Goal: Task Accomplishment & Management: Use online tool/utility

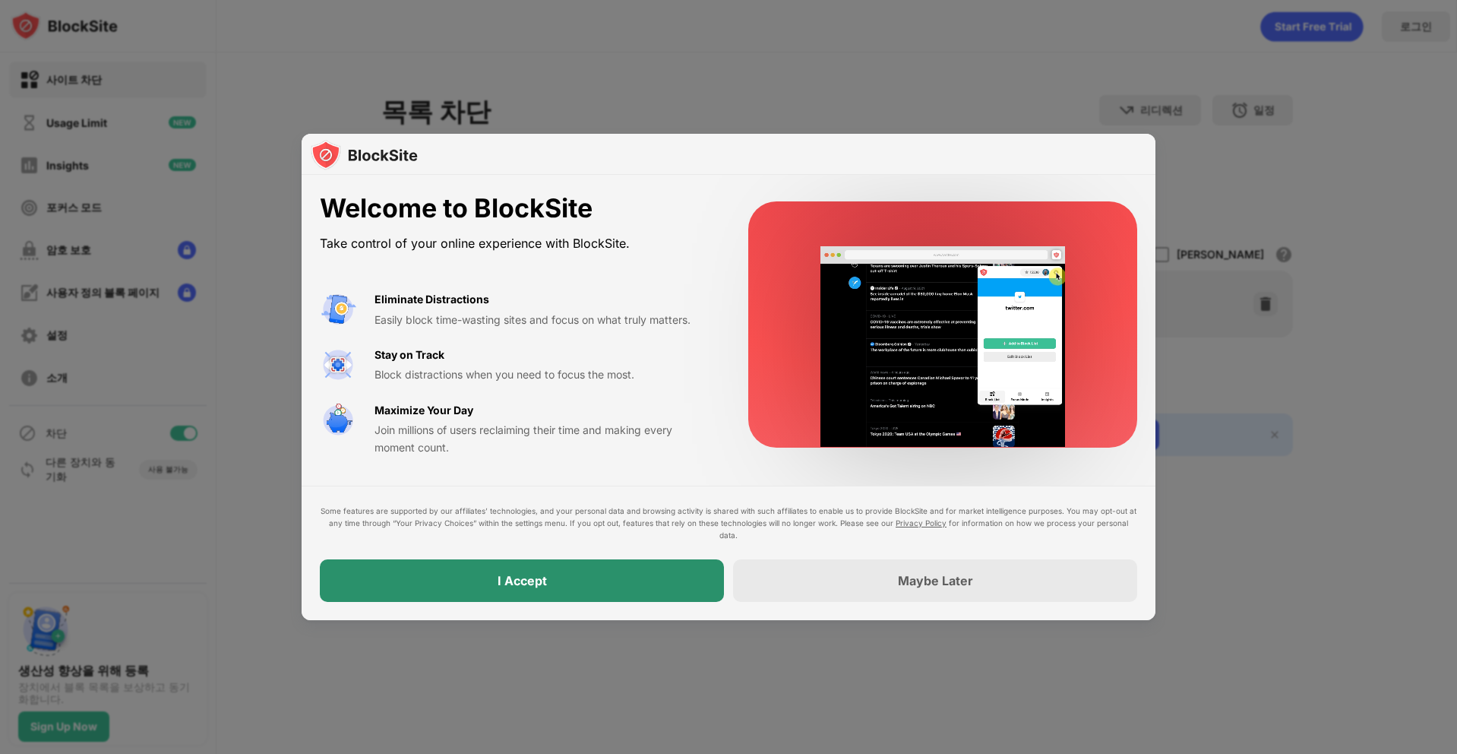
click at [584, 570] on div "I Accept" at bounding box center [522, 580] width 404 height 43
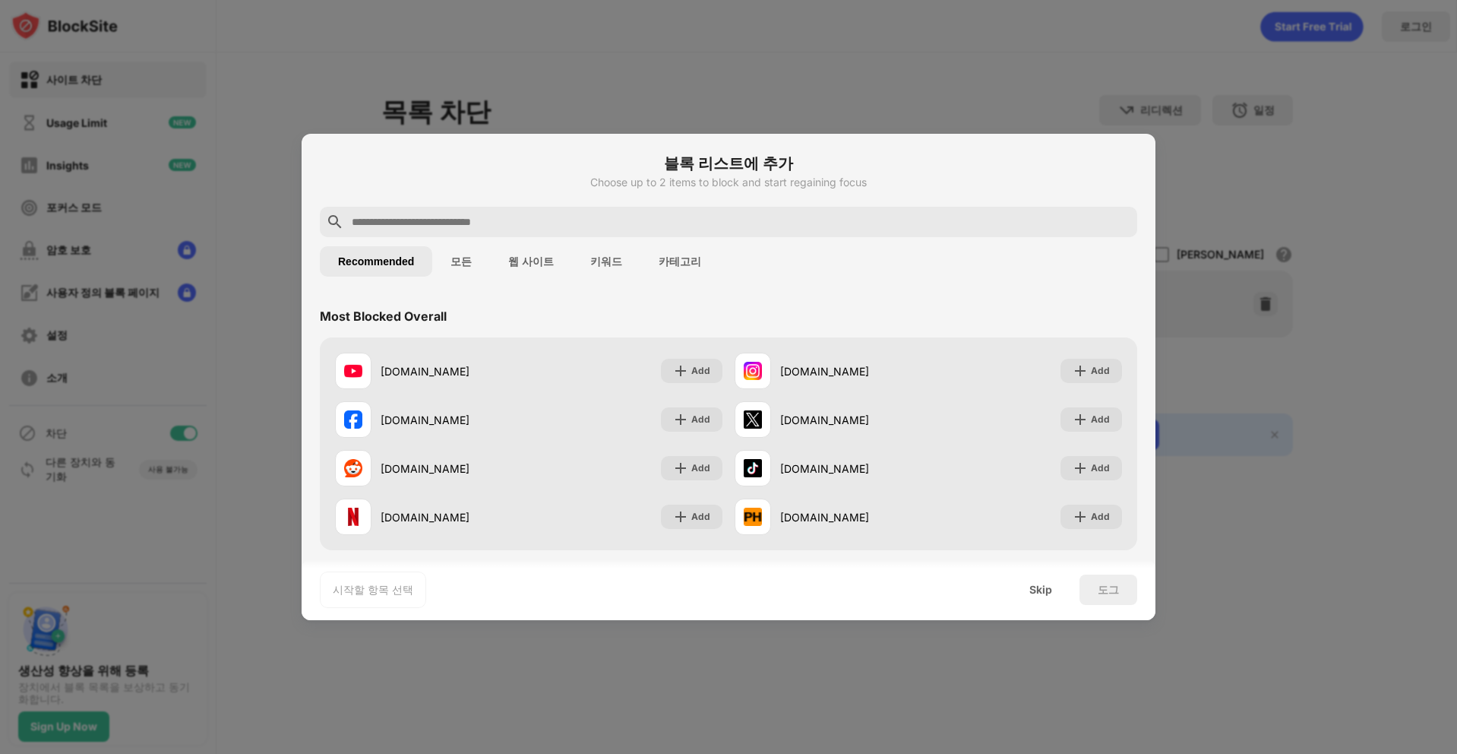
click at [469, 216] on input "text" at bounding box center [740, 222] width 781 height 18
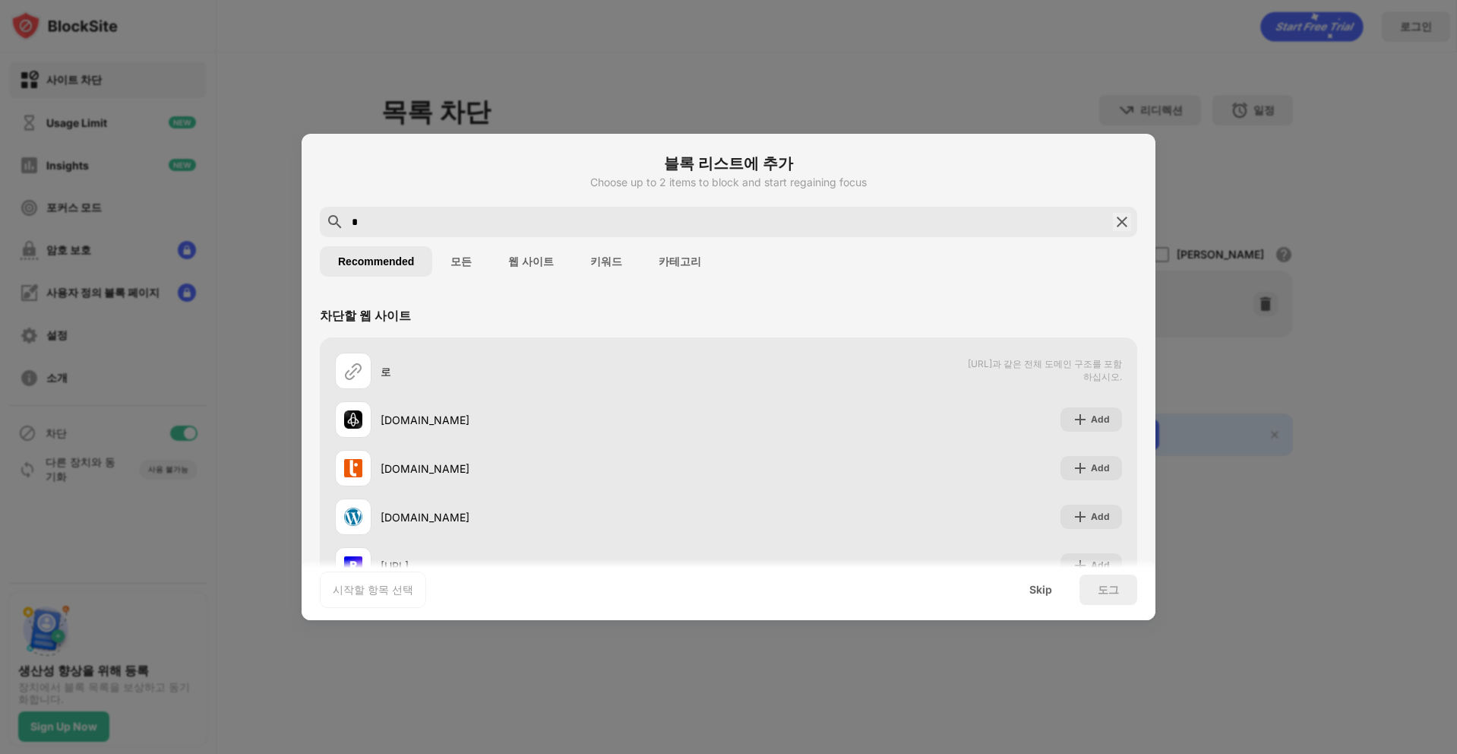
click at [482, 228] on input "*" at bounding box center [728, 222] width 757 height 18
click at [479, 226] on input "*" at bounding box center [728, 222] width 757 height 18
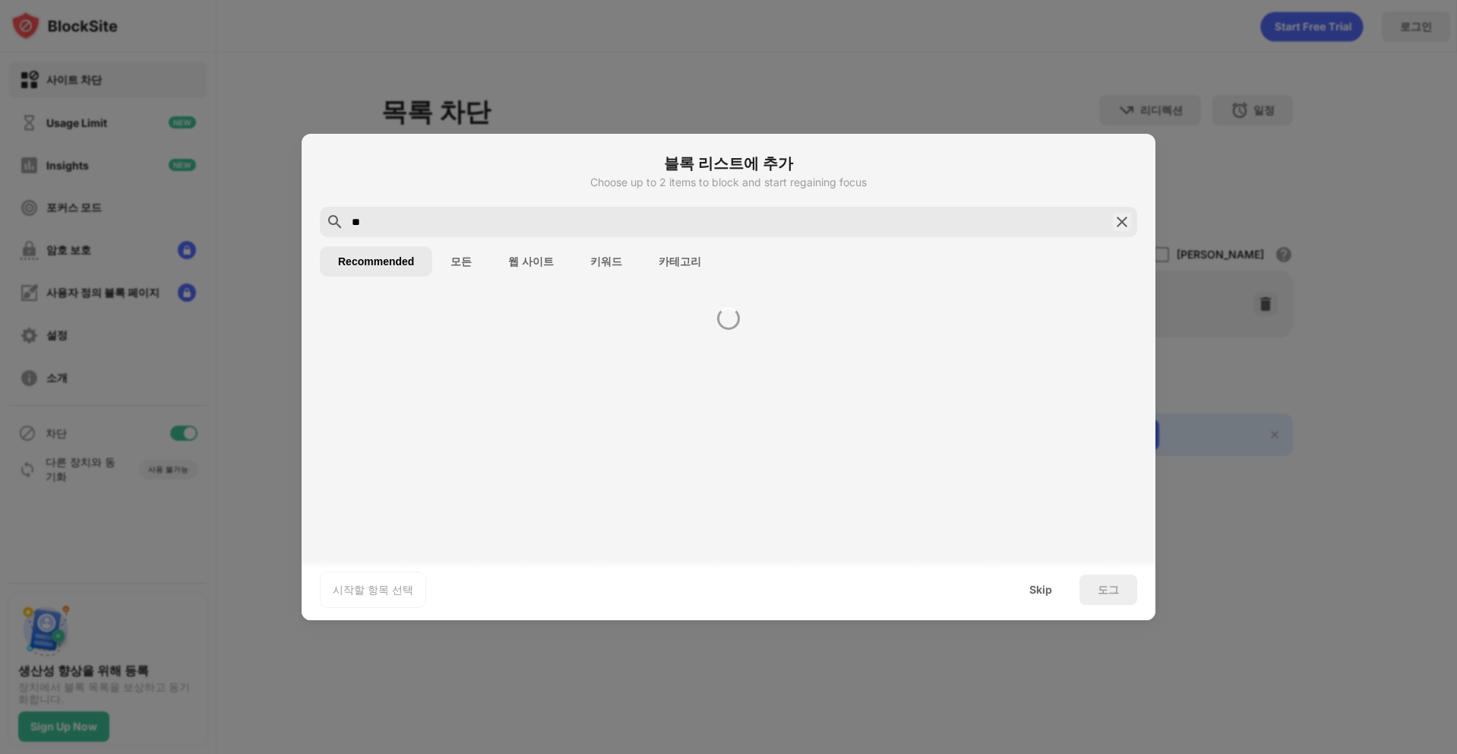
type input "*"
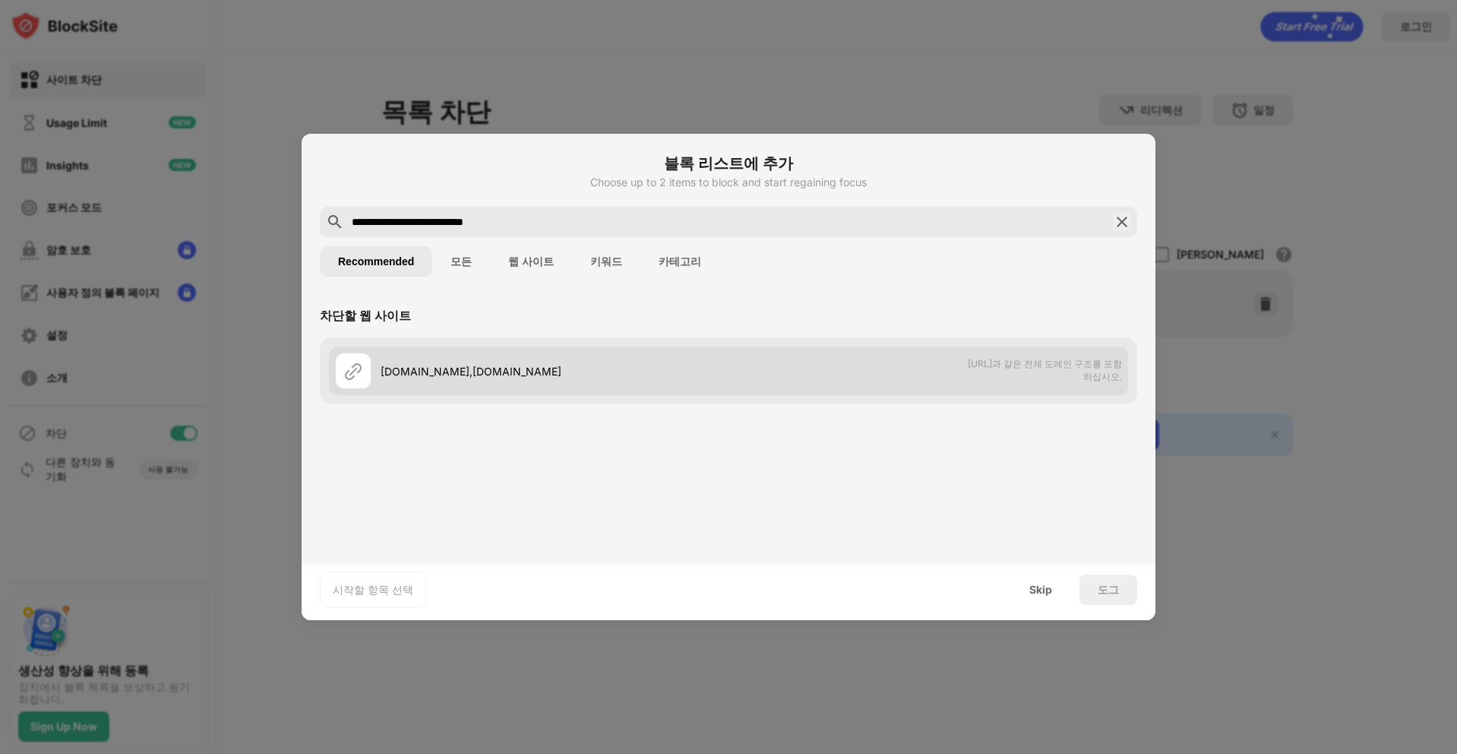
type input "**********"
click at [497, 371] on div "roblox.com,web.roblox.com" at bounding box center [555, 371] width 348 height 16
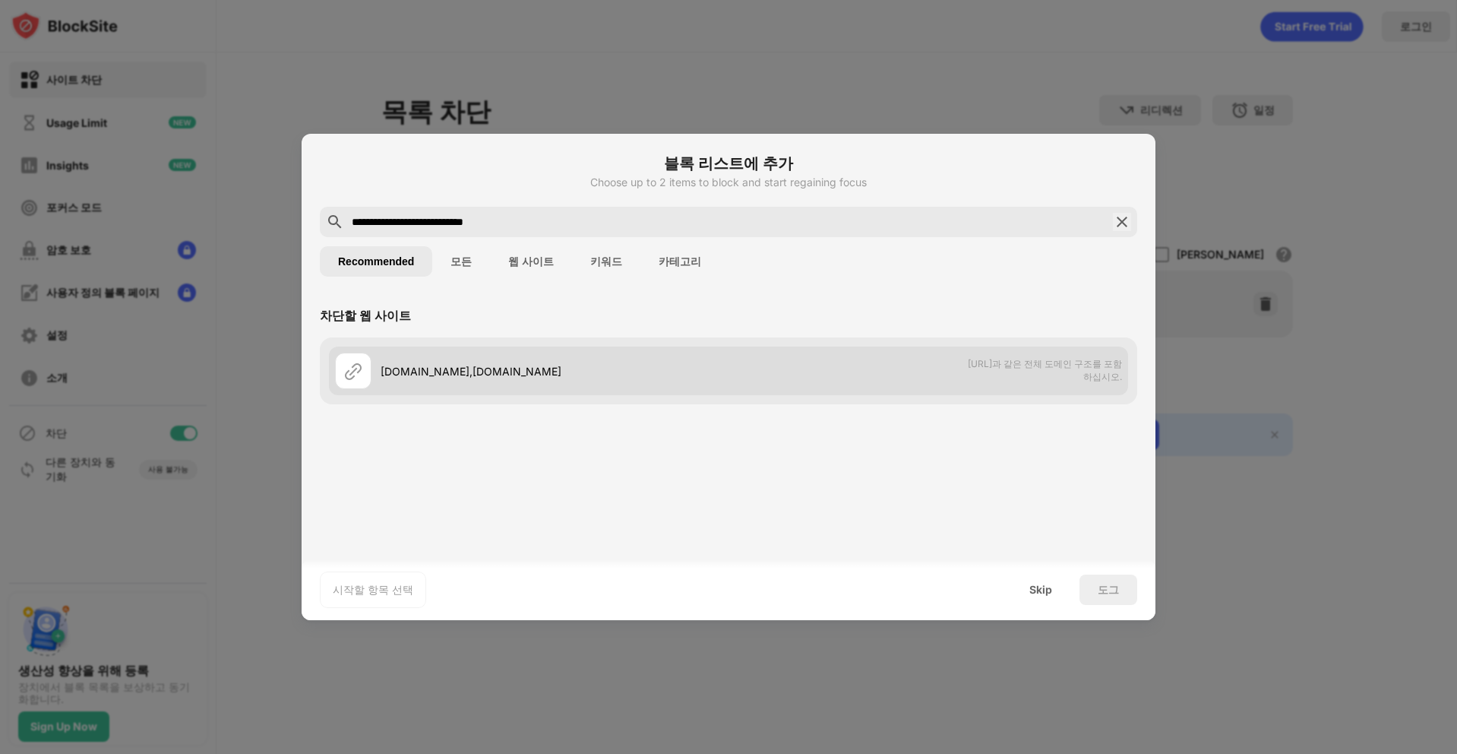
click at [497, 371] on div "roblox.com,web.roblox.com" at bounding box center [555, 371] width 348 height 16
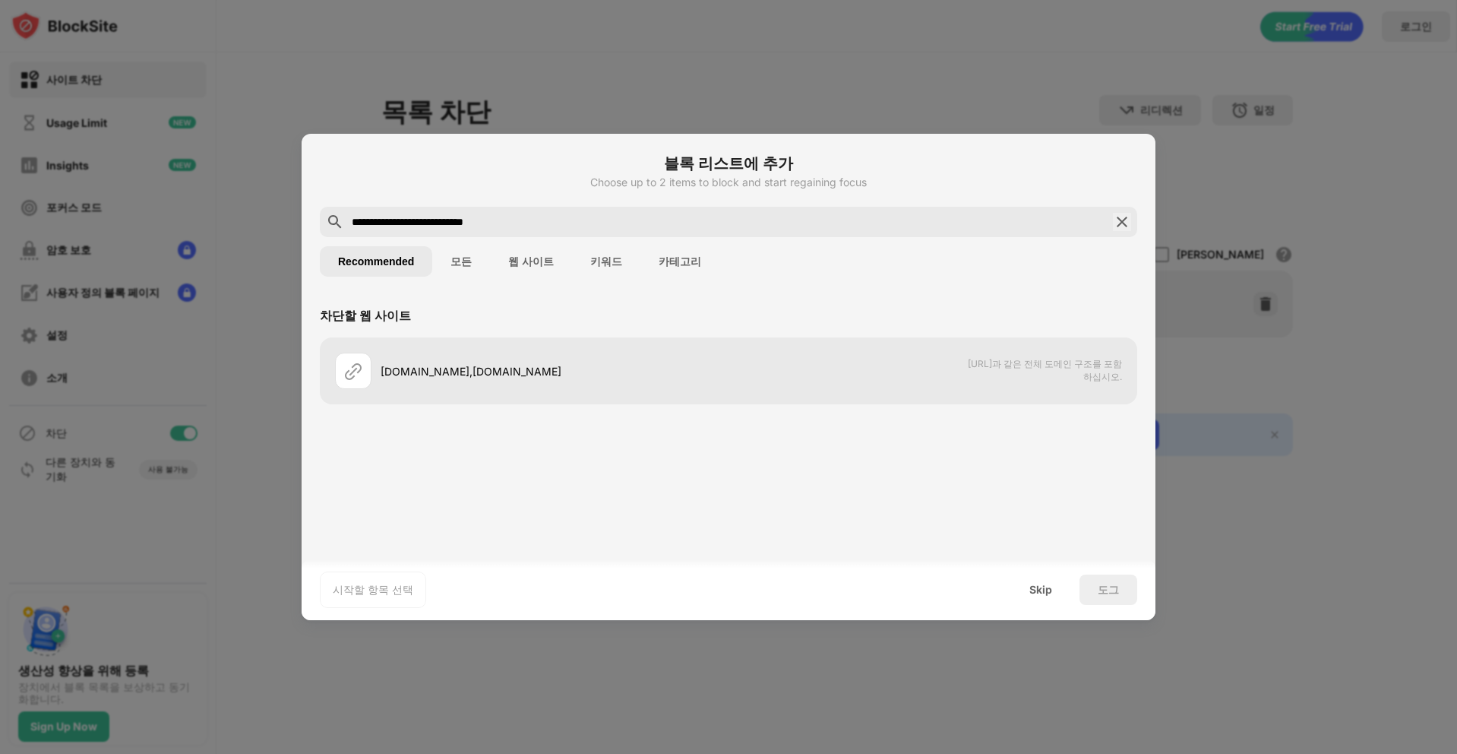
click at [630, 217] on input "**********" at bounding box center [728, 222] width 757 height 18
click at [513, 261] on button "웹 사이트" at bounding box center [531, 261] width 82 height 30
click at [519, 258] on button "웹 사이트" at bounding box center [531, 261] width 82 height 30
click at [523, 259] on button "웹 사이트" at bounding box center [531, 261] width 82 height 30
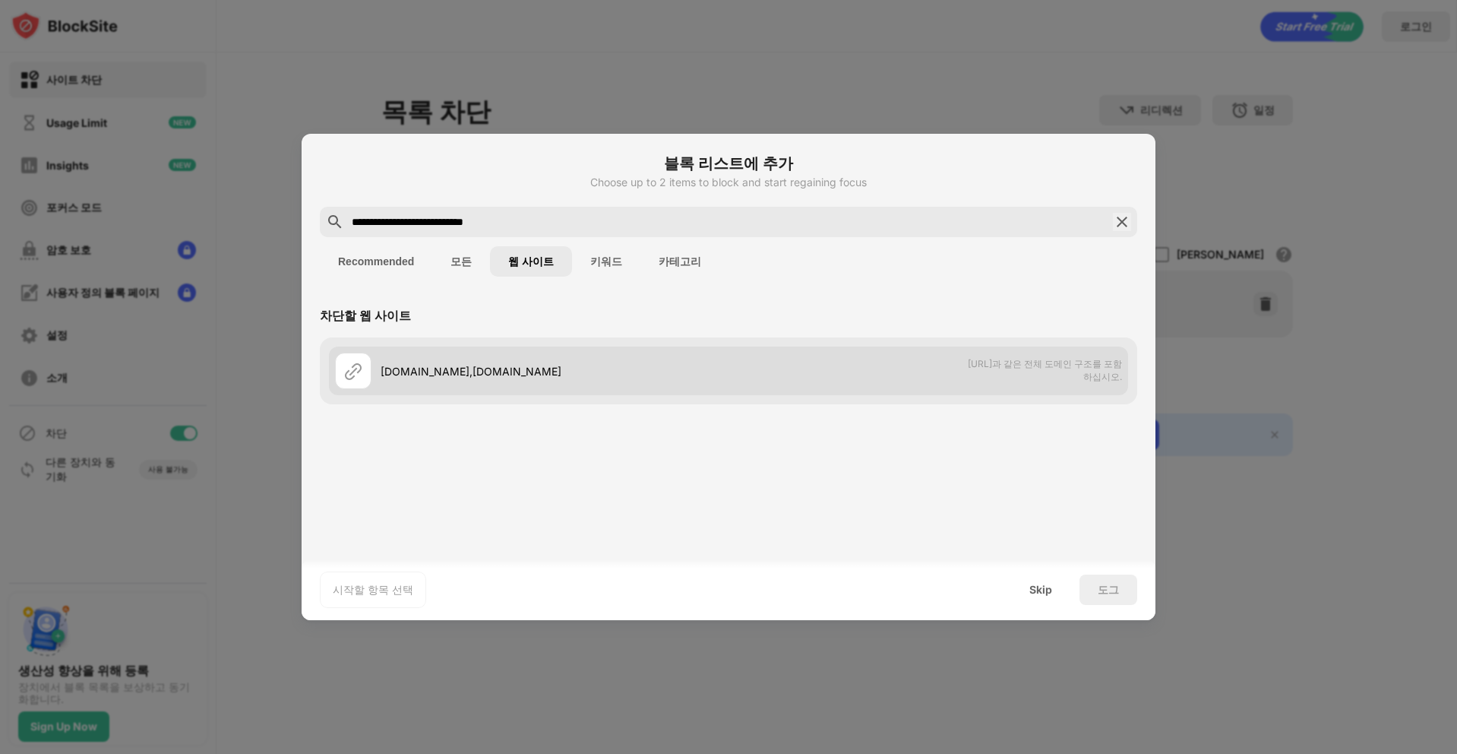
click at [1044, 374] on span "domain.com과 같은 전체 도메인 구조를 포함하십시오." at bounding box center [1043, 371] width 156 height 26
click at [931, 365] on div "roblox.com,web.roblox.com domain.com과 같은 전체 도메인 구조를 포함하십시오." at bounding box center [728, 370] width 799 height 49
click at [359, 376] on img at bounding box center [353, 371] width 18 height 18
click at [351, 375] on img at bounding box center [353, 371] width 18 height 18
click at [343, 358] on div at bounding box center [353, 370] width 36 height 36
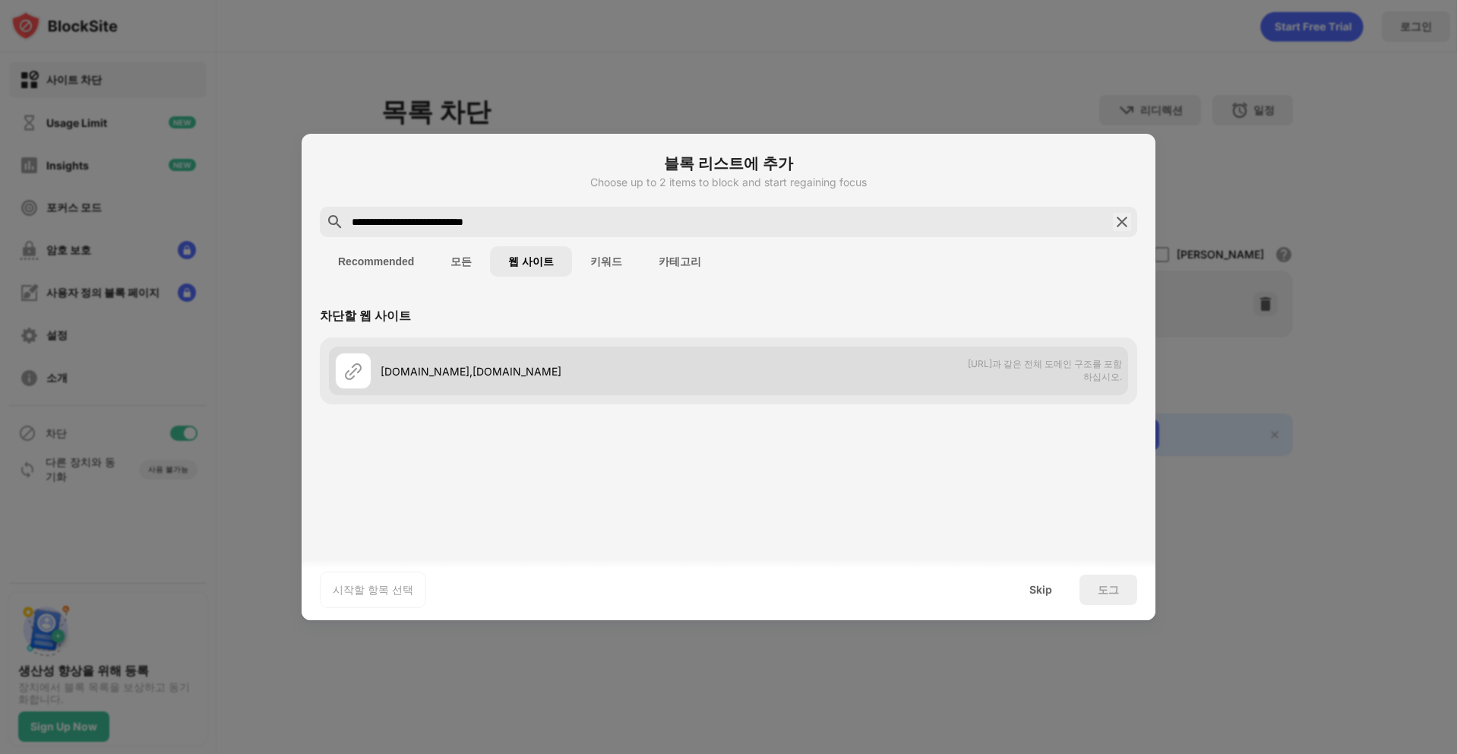
click at [348, 362] on img at bounding box center [353, 371] width 18 height 18
click at [347, 364] on img at bounding box center [353, 371] width 18 height 18
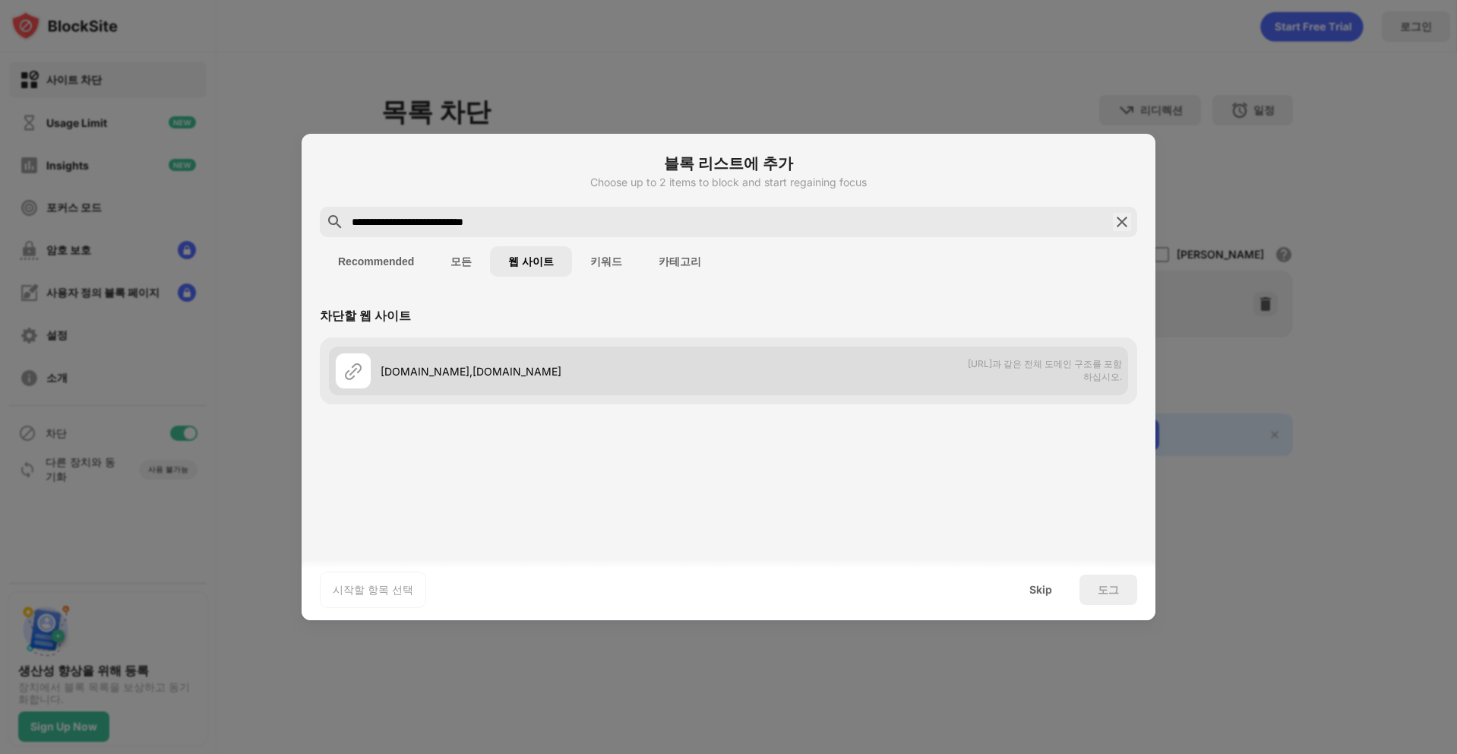
click at [347, 364] on img at bounding box center [353, 371] width 18 height 18
click at [358, 369] on img at bounding box center [353, 371] width 18 height 18
click at [353, 368] on img at bounding box center [353, 371] width 18 height 18
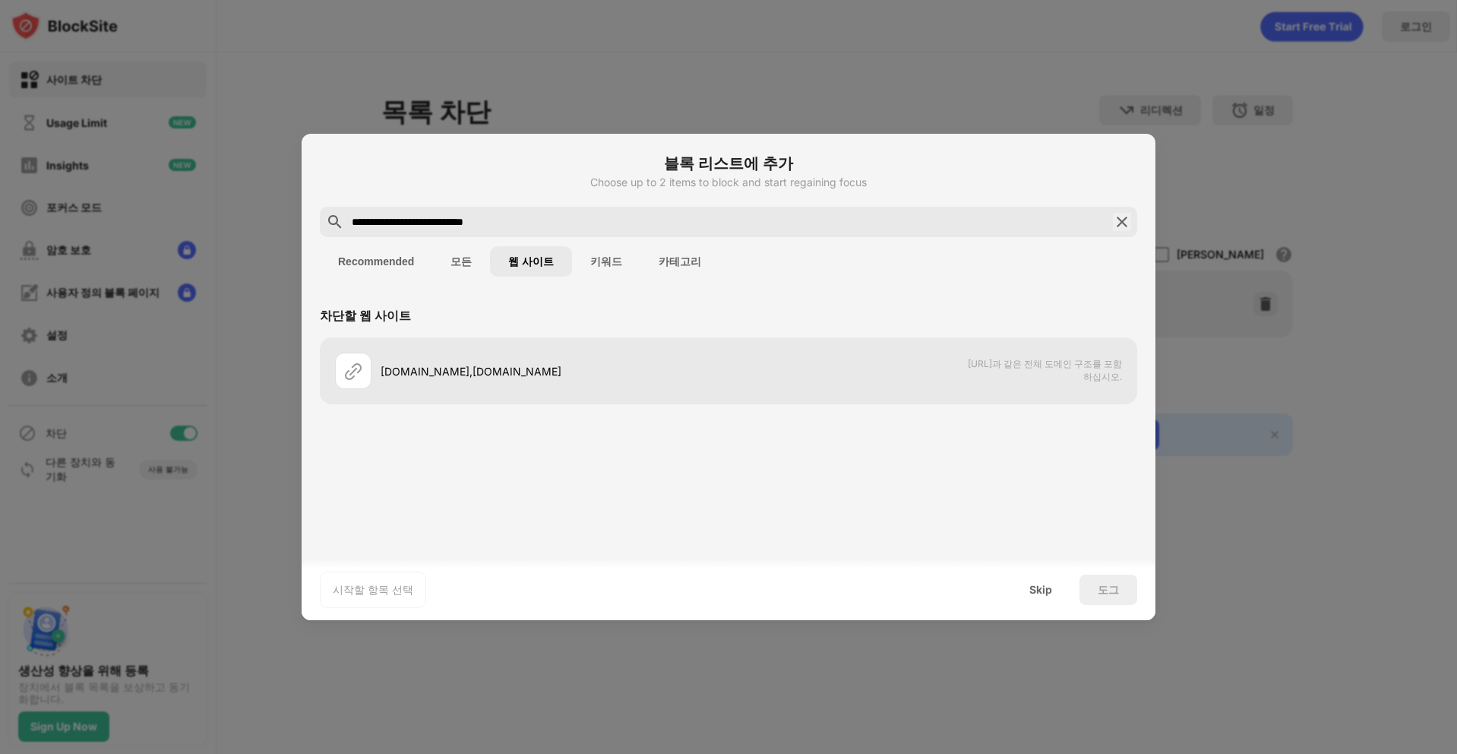
click at [318, 418] on div "차단할 웹 사이트 roblox.com,web.roblox.com domain.com과 같은 전체 도메인 구조를 포함하십시오." at bounding box center [729, 424] width 854 height 258
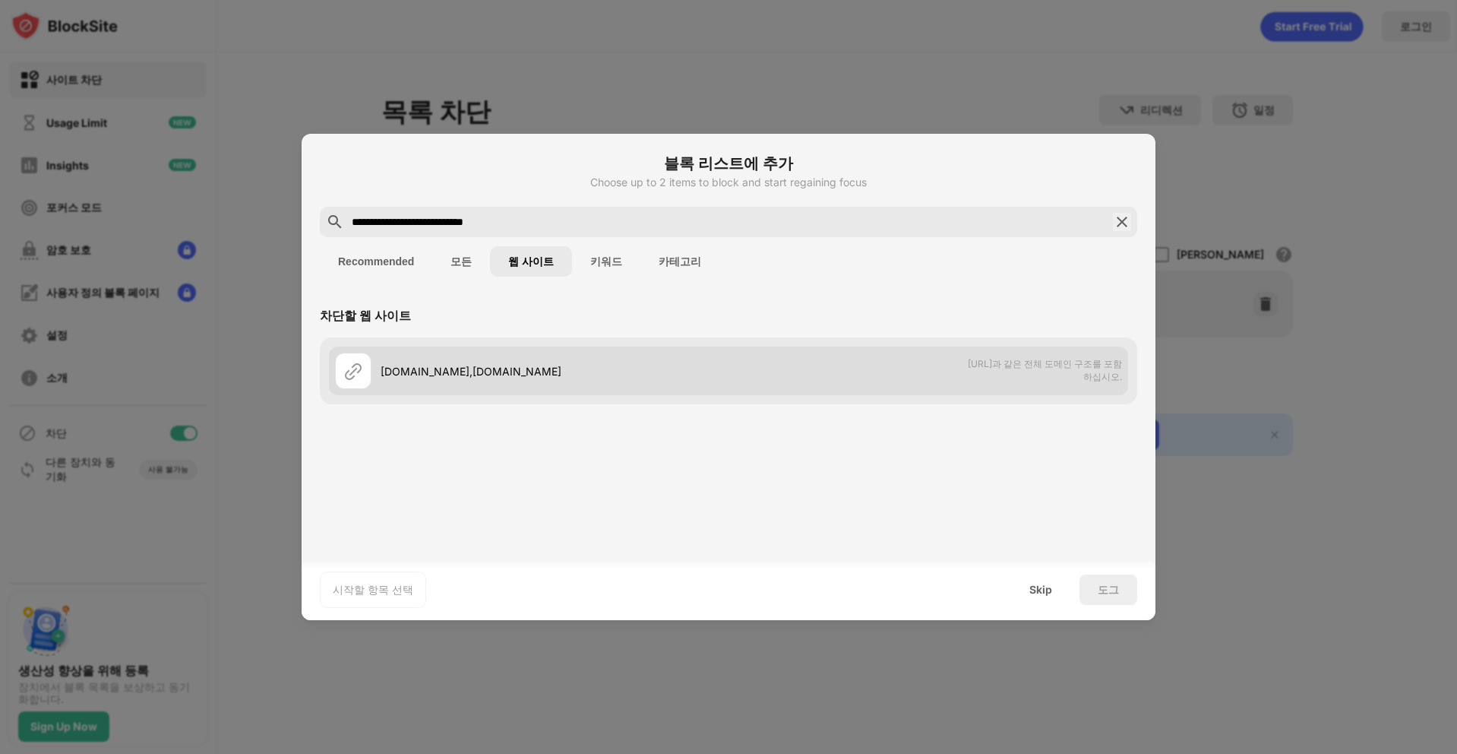
click at [384, 372] on div "roblox.com,web.roblox.com" at bounding box center [555, 371] width 348 height 16
click at [368, 378] on div at bounding box center [353, 370] width 36 height 36
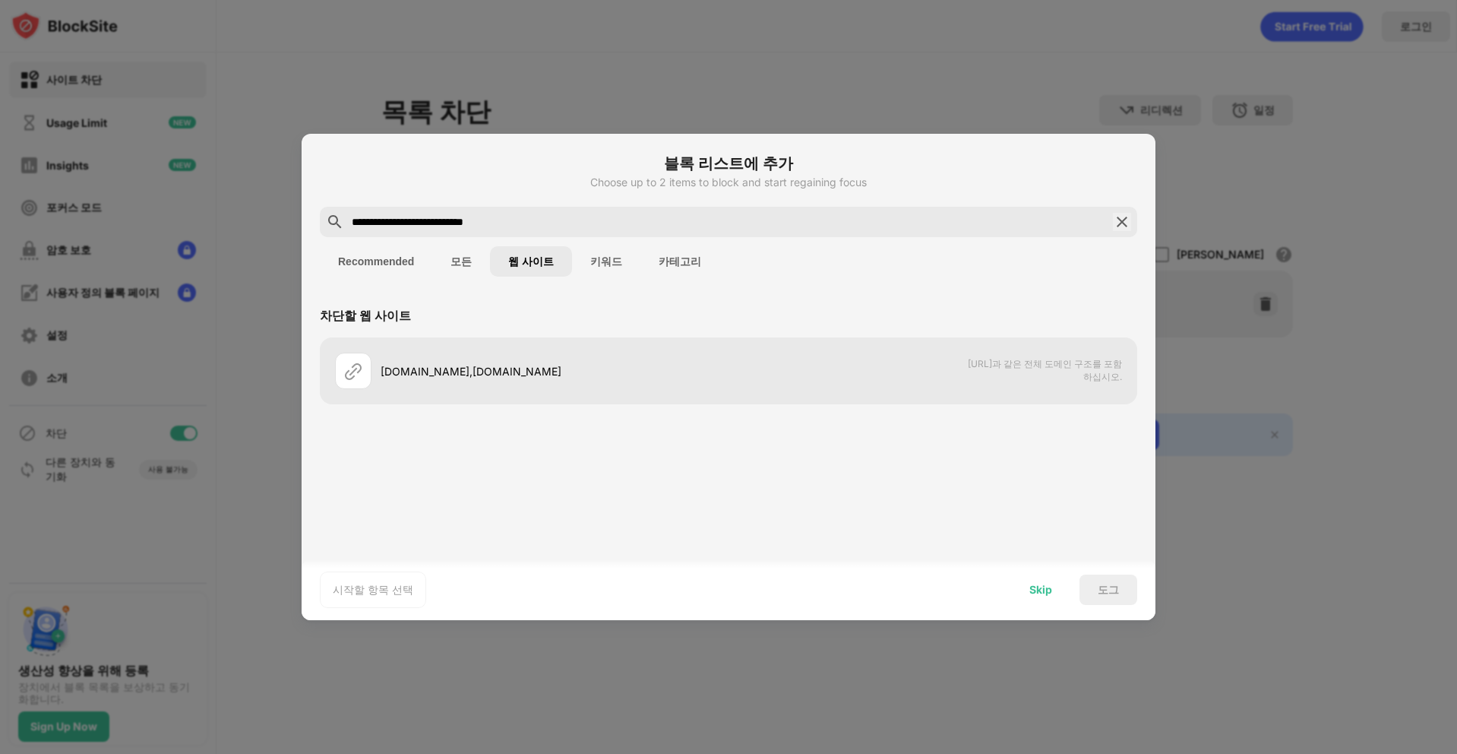
click at [1036, 592] on div "Skip" at bounding box center [1040, 589] width 23 height 12
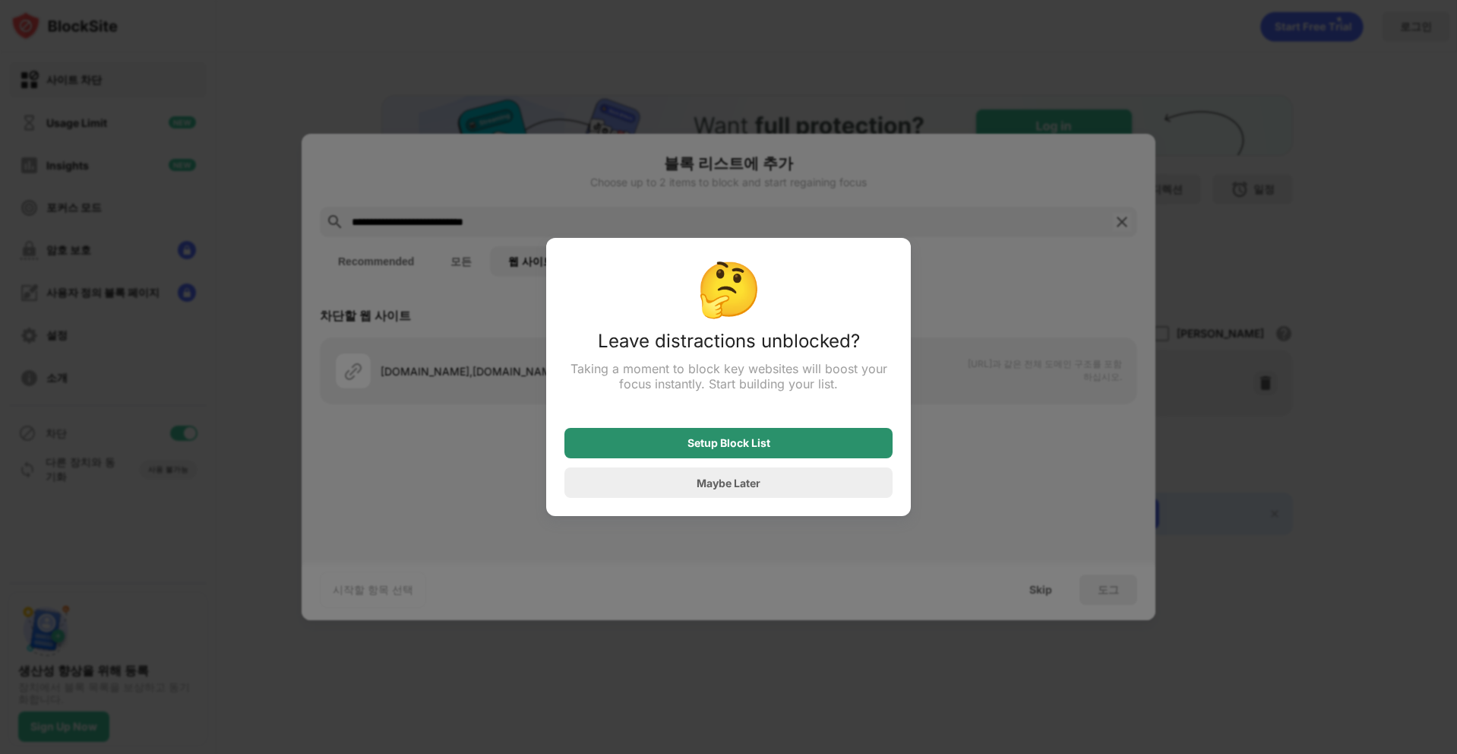
click at [770, 451] on div "Setup Block List" at bounding box center [728, 443] width 328 height 30
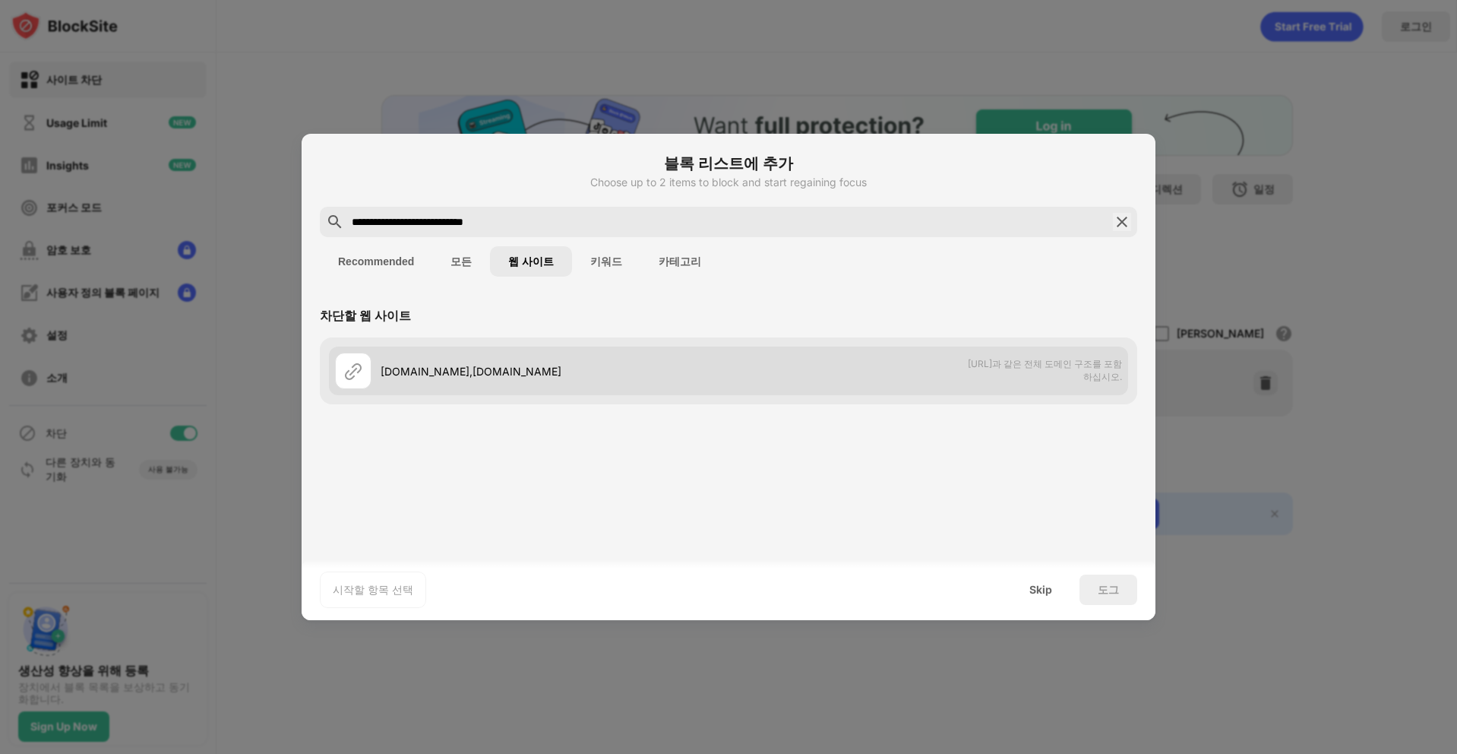
click at [491, 353] on div "roblox.com,web.roblox.com" at bounding box center [531, 370] width 393 height 36
click at [398, 367] on div "roblox.com,web.roblox.com" at bounding box center [555, 371] width 348 height 16
click at [351, 366] on img at bounding box center [353, 371] width 18 height 18
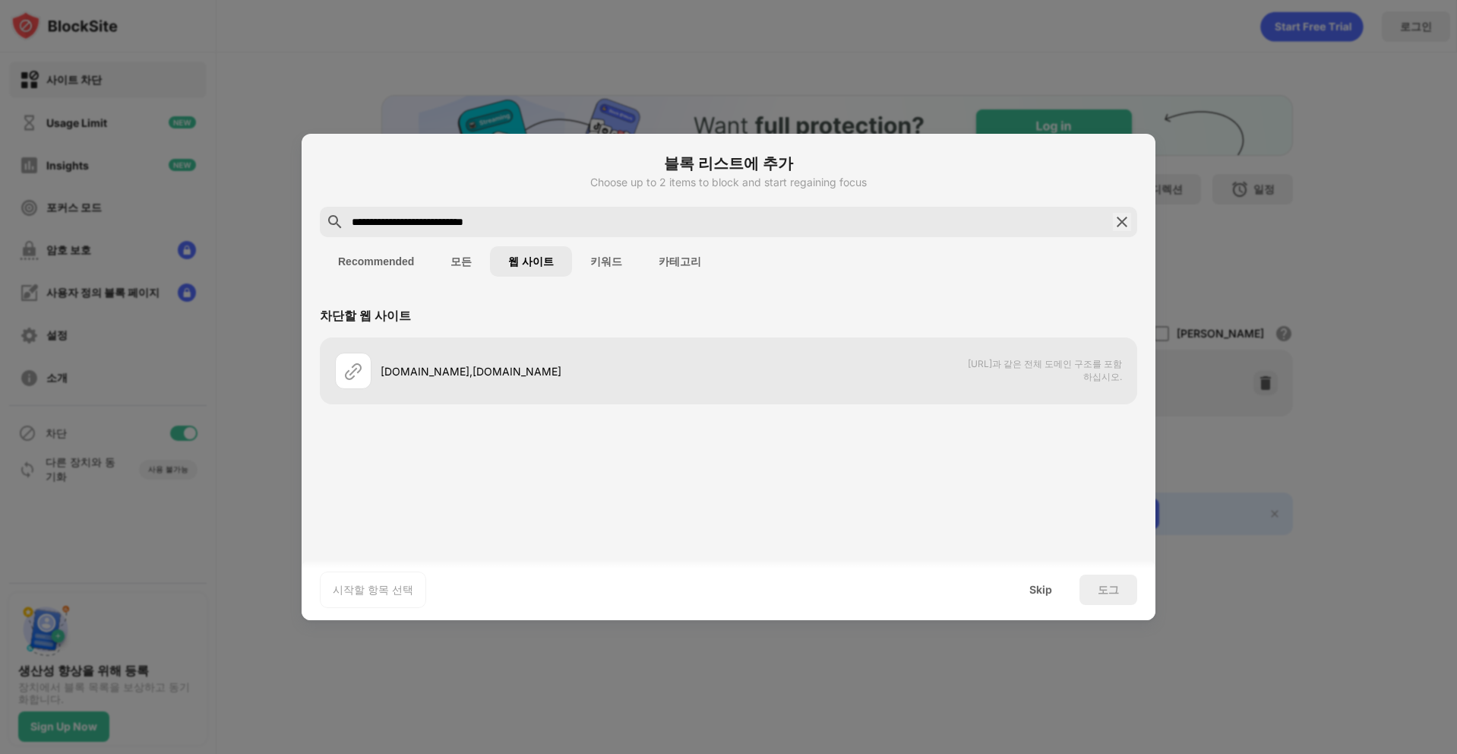
click at [1118, 586] on div "도그" at bounding box center [1108, 589] width 21 height 12
click at [1040, 598] on div "Skip" at bounding box center [1040, 589] width 59 height 30
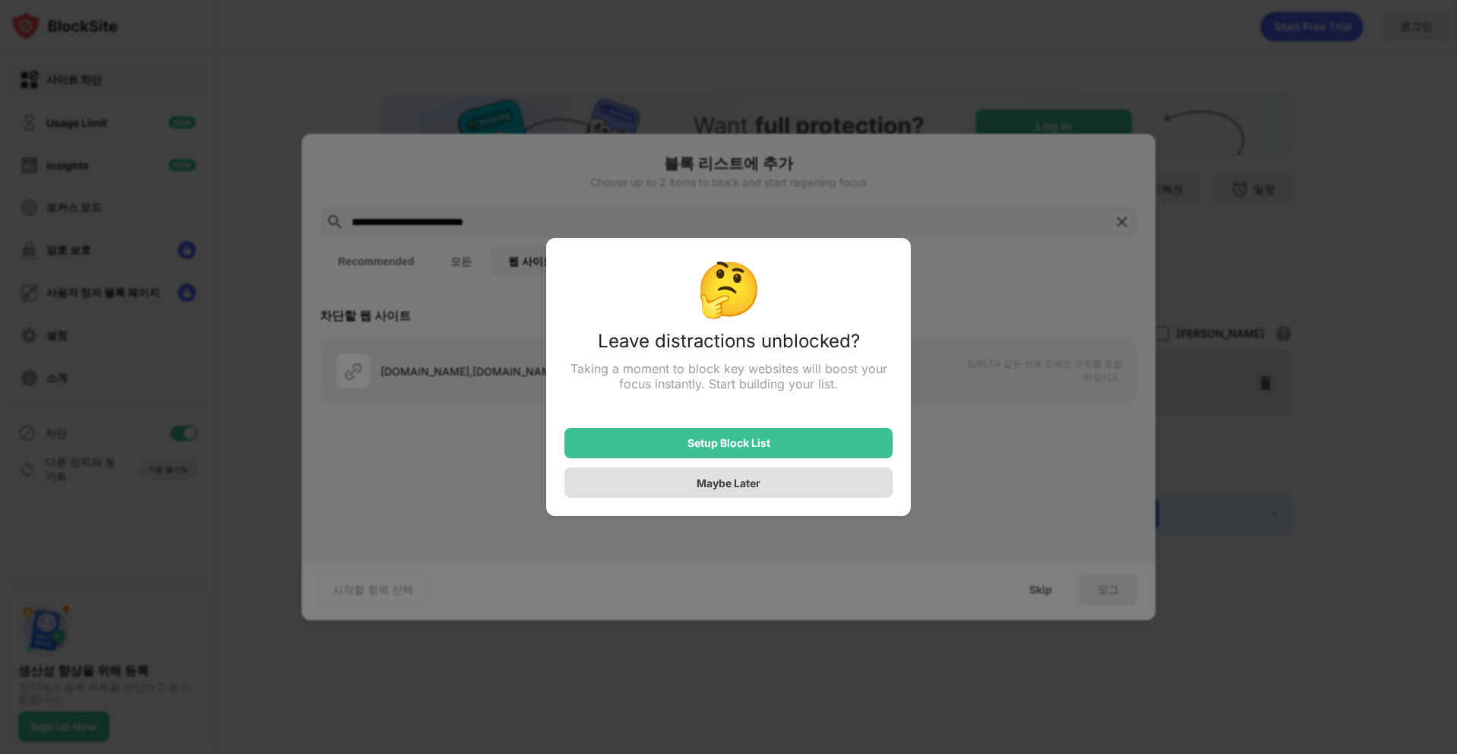
click at [788, 480] on div "Maybe Later" at bounding box center [728, 482] width 328 height 30
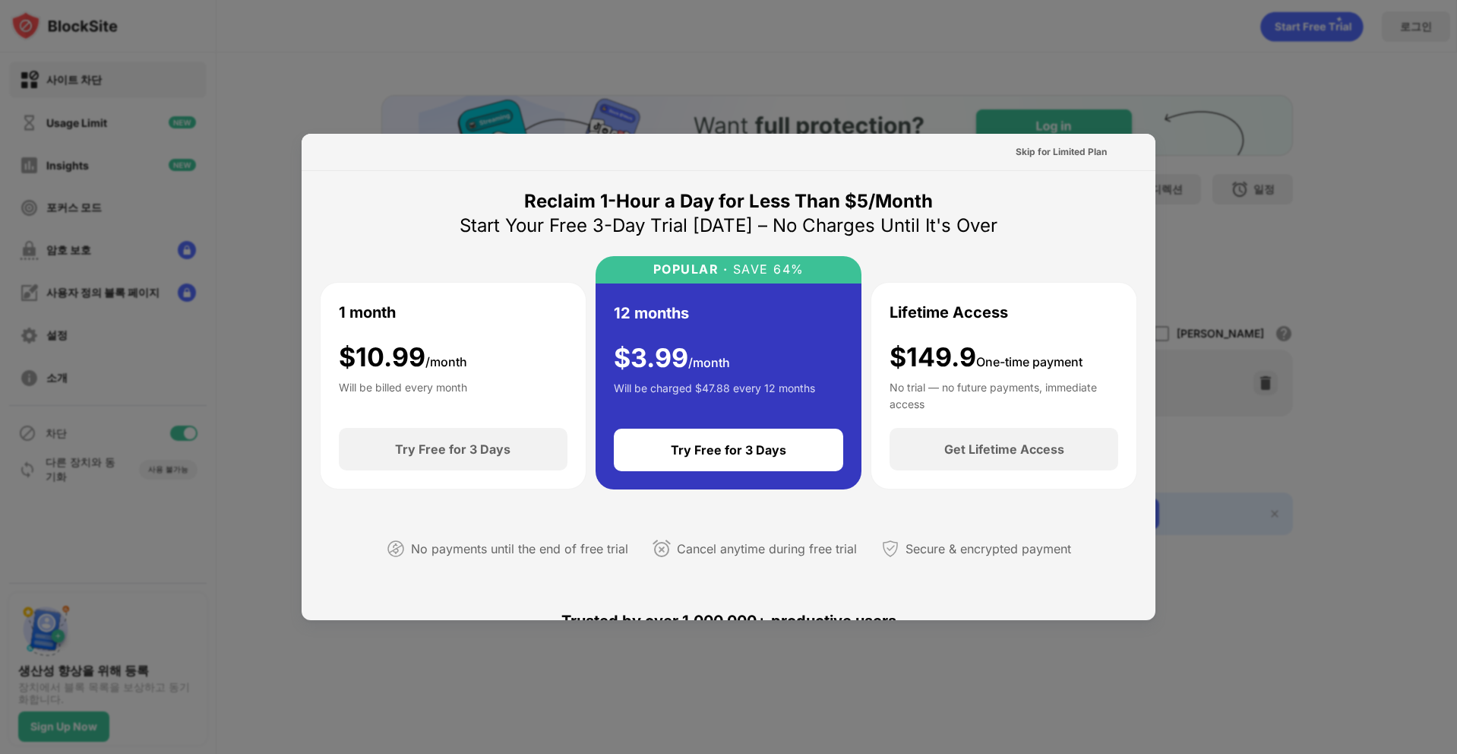
click at [1088, 172] on div "Reclaim 1-Hour a Day for Less Than $5/Month Start Your Free 3-Day Trial Today –…" at bounding box center [729, 766] width 854 height 1190
click at [842, 627] on div at bounding box center [728, 377] width 1457 height 754
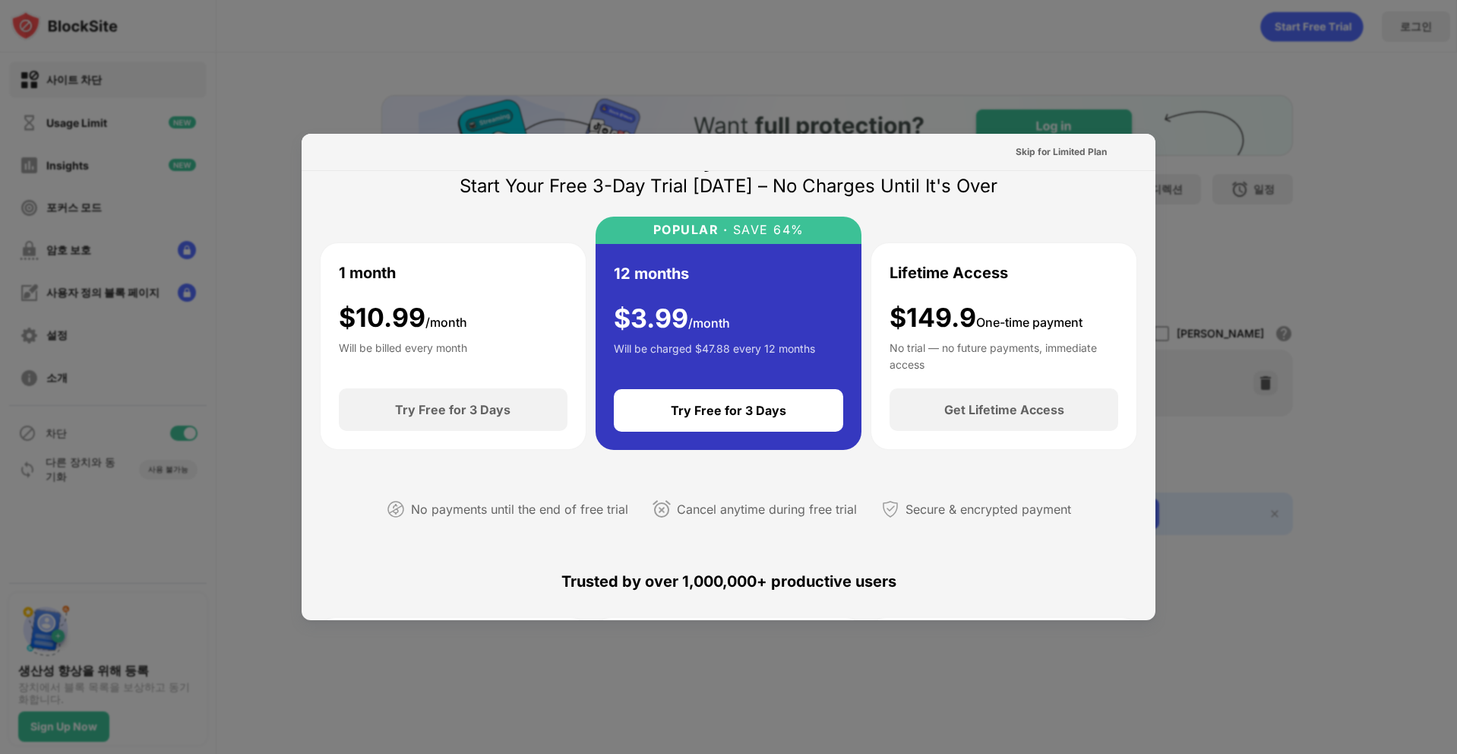
scroll to position [76, 0]
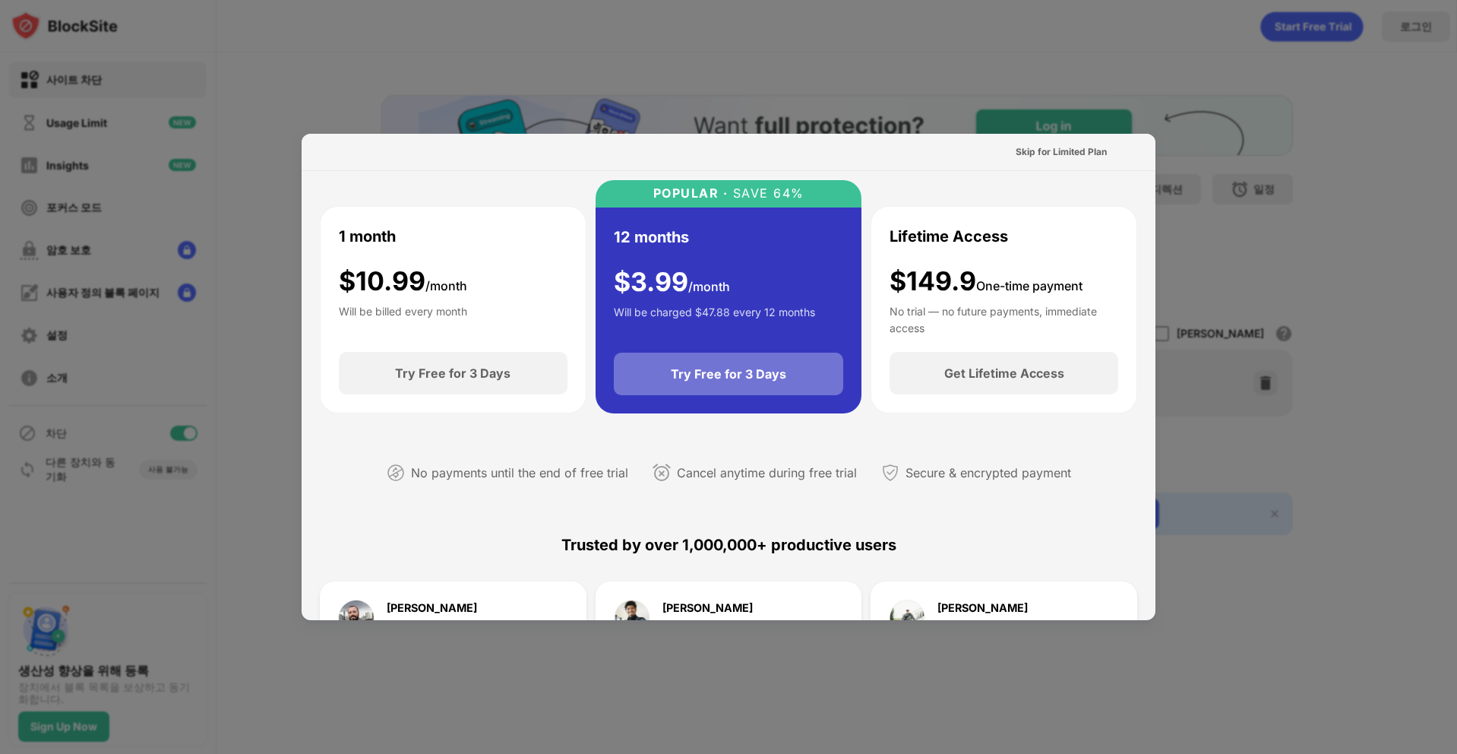
click at [671, 381] on div "Try Free for 3 Days" at bounding box center [728, 373] width 115 height 15
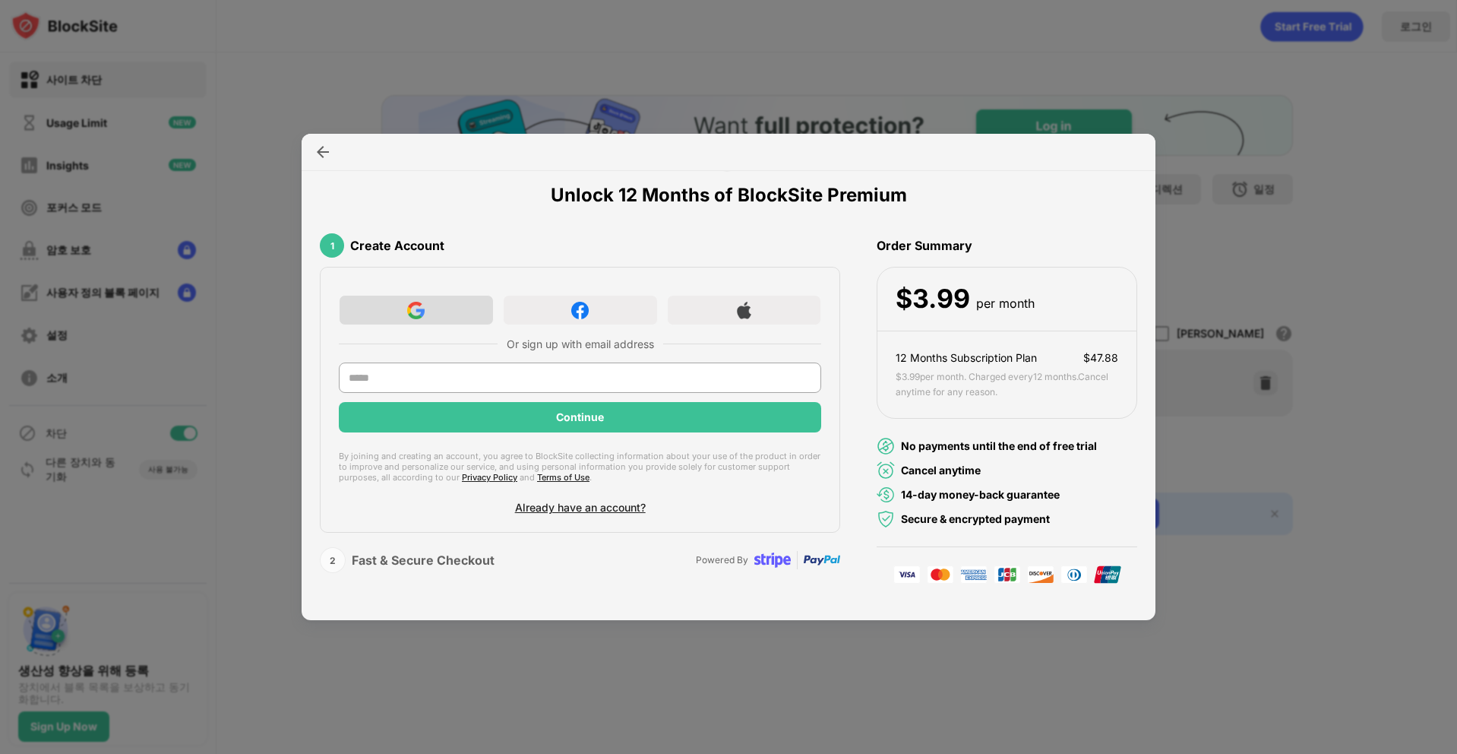
scroll to position [0, 0]
click at [428, 311] on div at bounding box center [416, 310] width 155 height 30
click at [411, 315] on img at bounding box center [415, 310] width 17 height 17
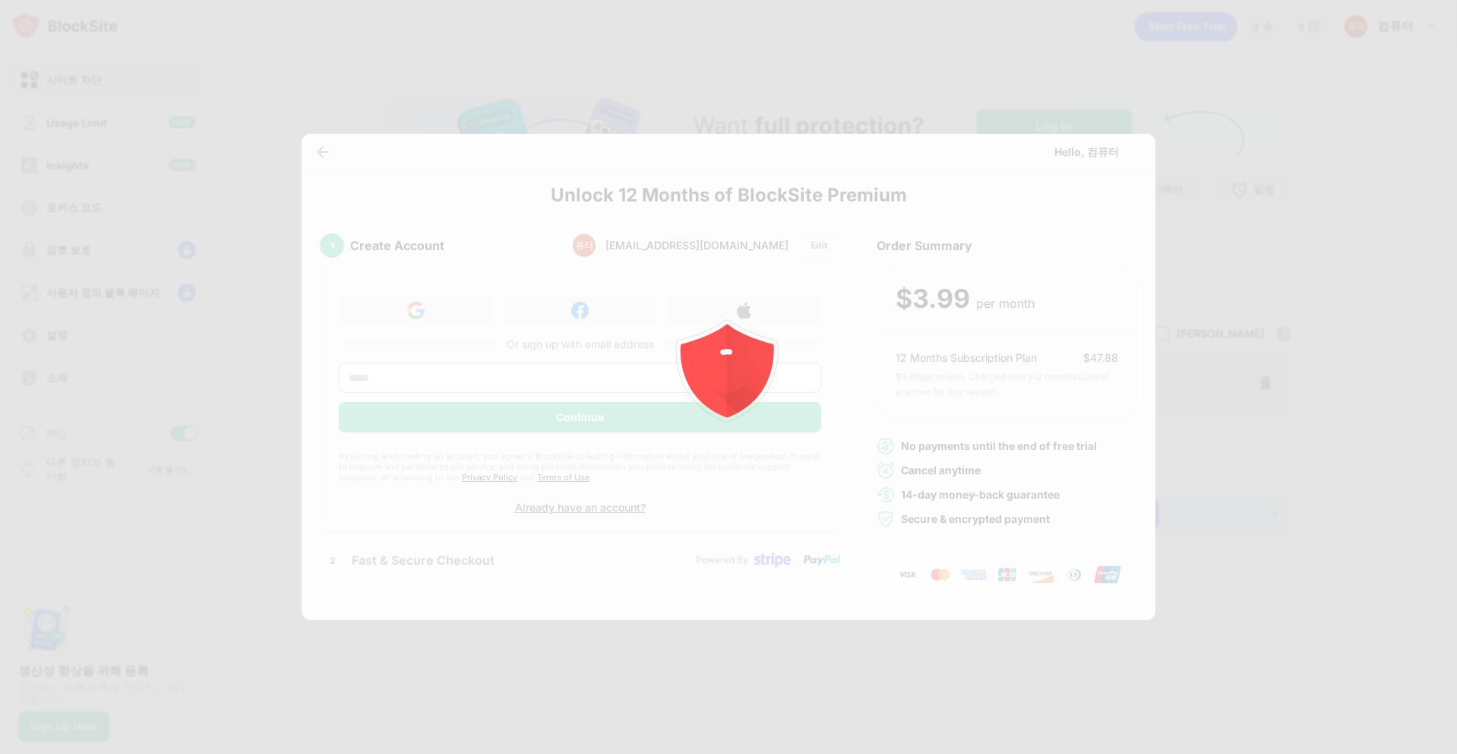
click at [912, 87] on div at bounding box center [728, 377] width 1457 height 754
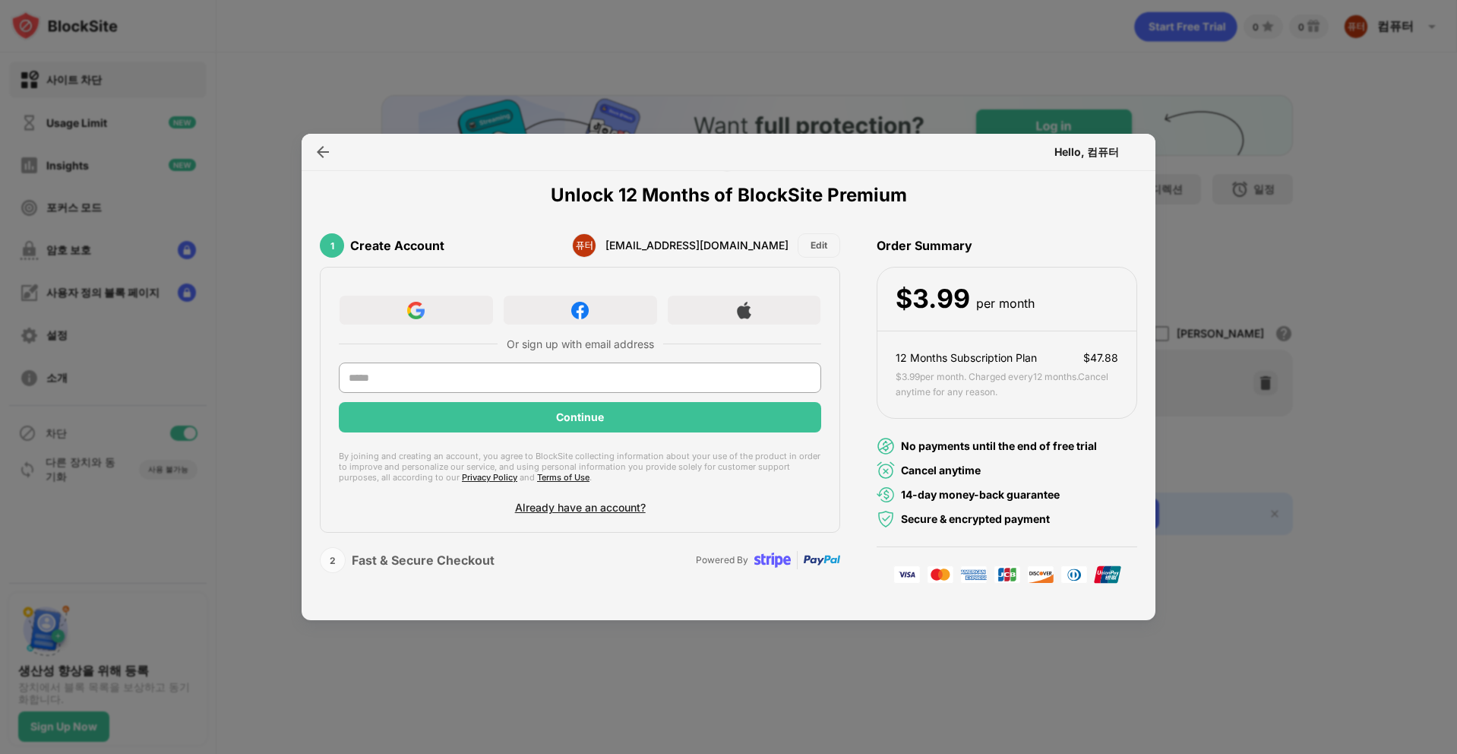
click at [1105, 136] on div "Hello, 컴퓨터" at bounding box center [729, 152] width 854 height 37
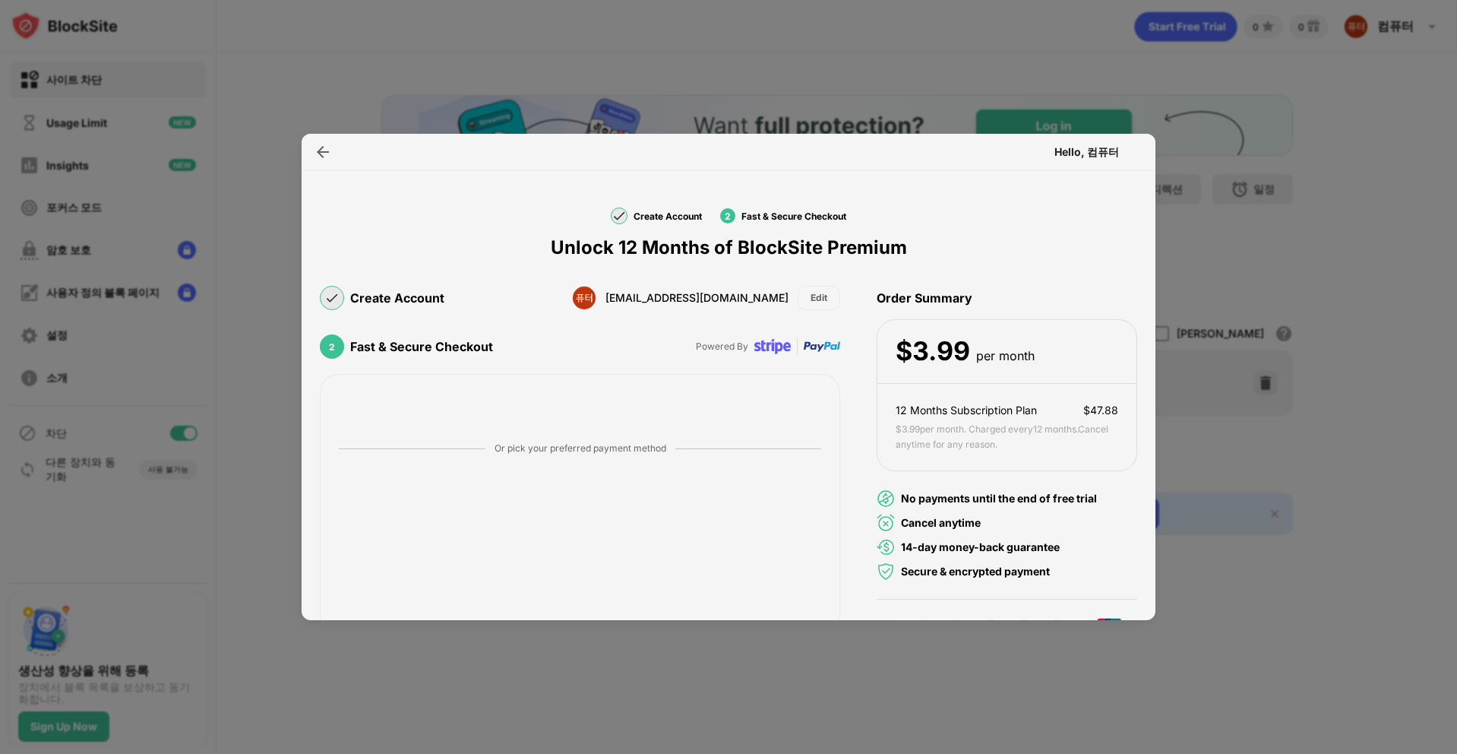
click at [330, 156] on img at bounding box center [322, 151] width 15 height 15
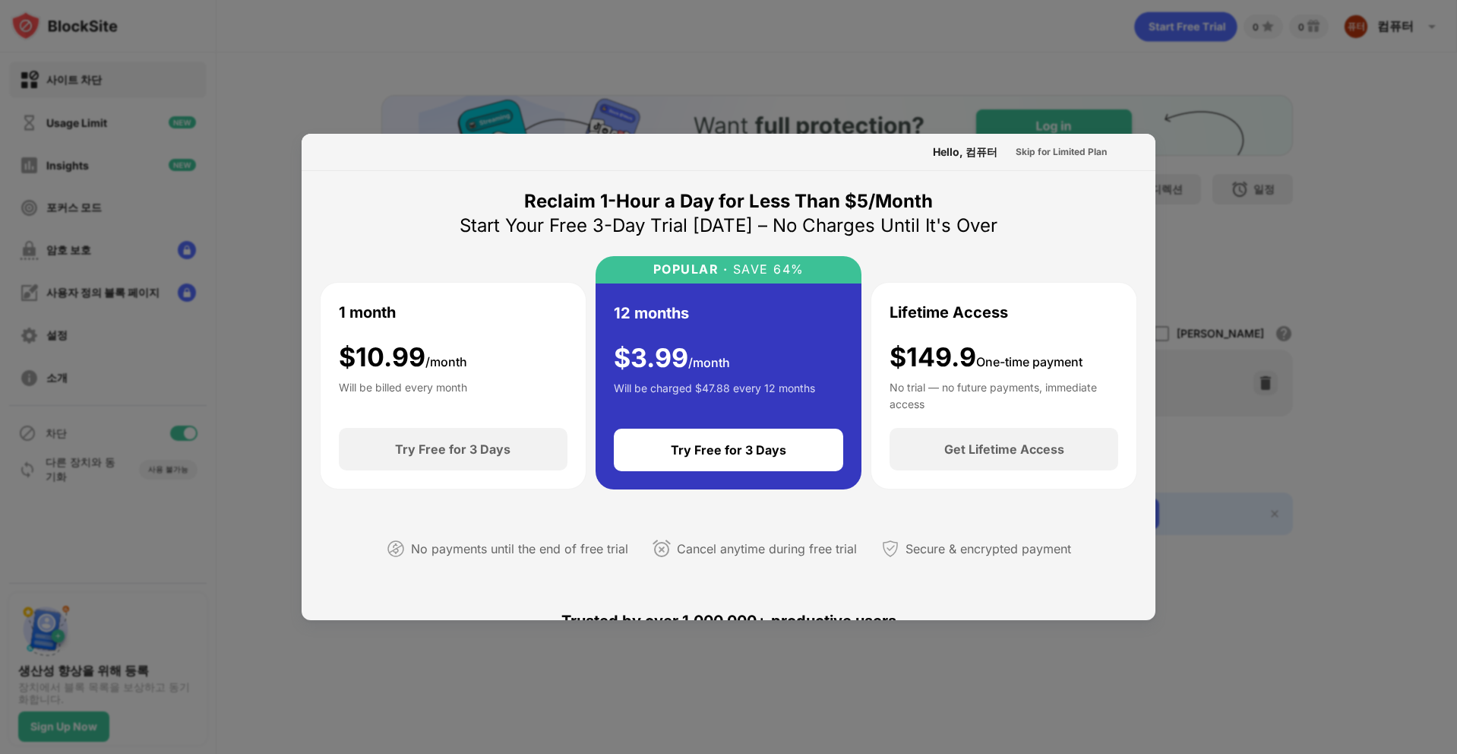
click at [324, 154] on div "Hello, 컴퓨터 Skip for Limited Plan" at bounding box center [729, 152] width 854 height 37
click at [1070, 155] on div "Skip for Limited Plan" at bounding box center [1061, 151] width 91 height 15
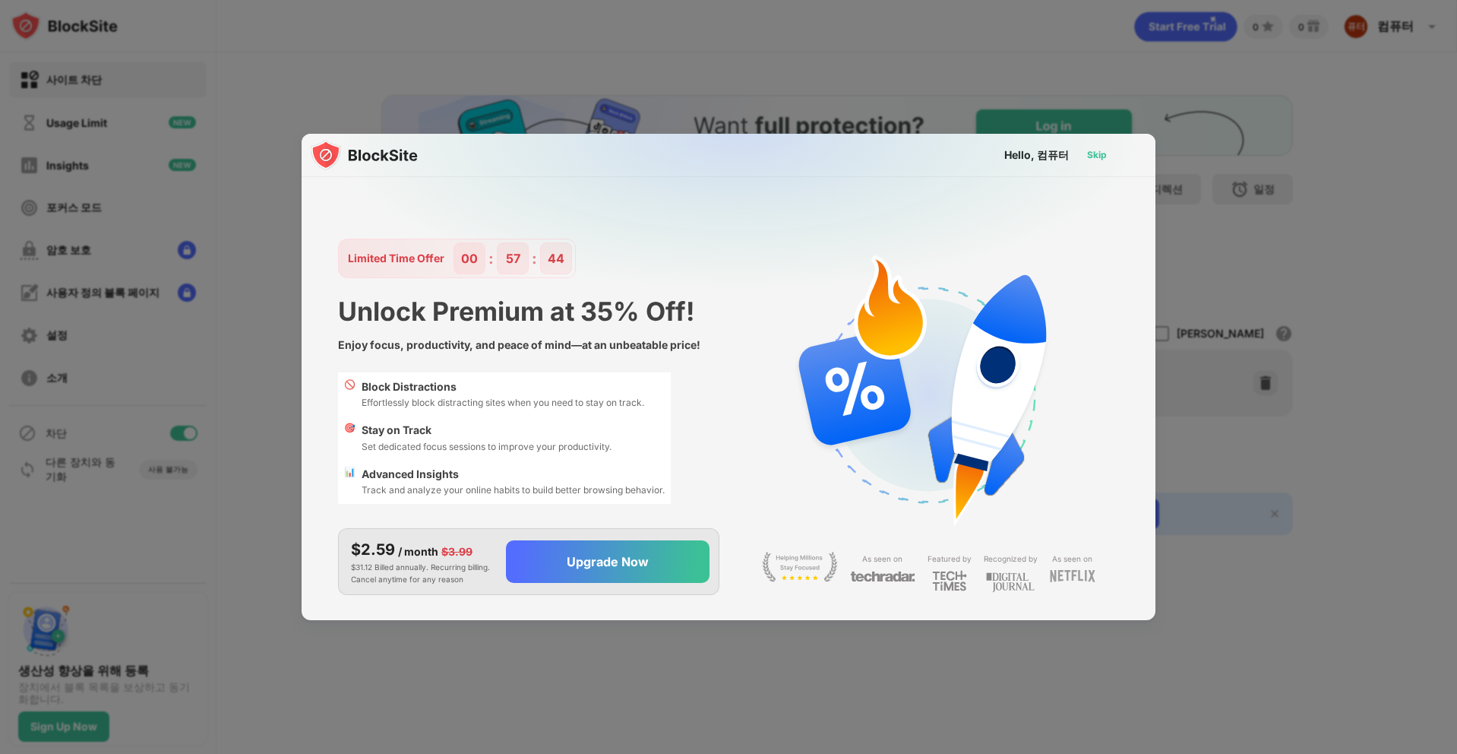
click at [1095, 156] on div "Skip" at bounding box center [1097, 154] width 20 height 15
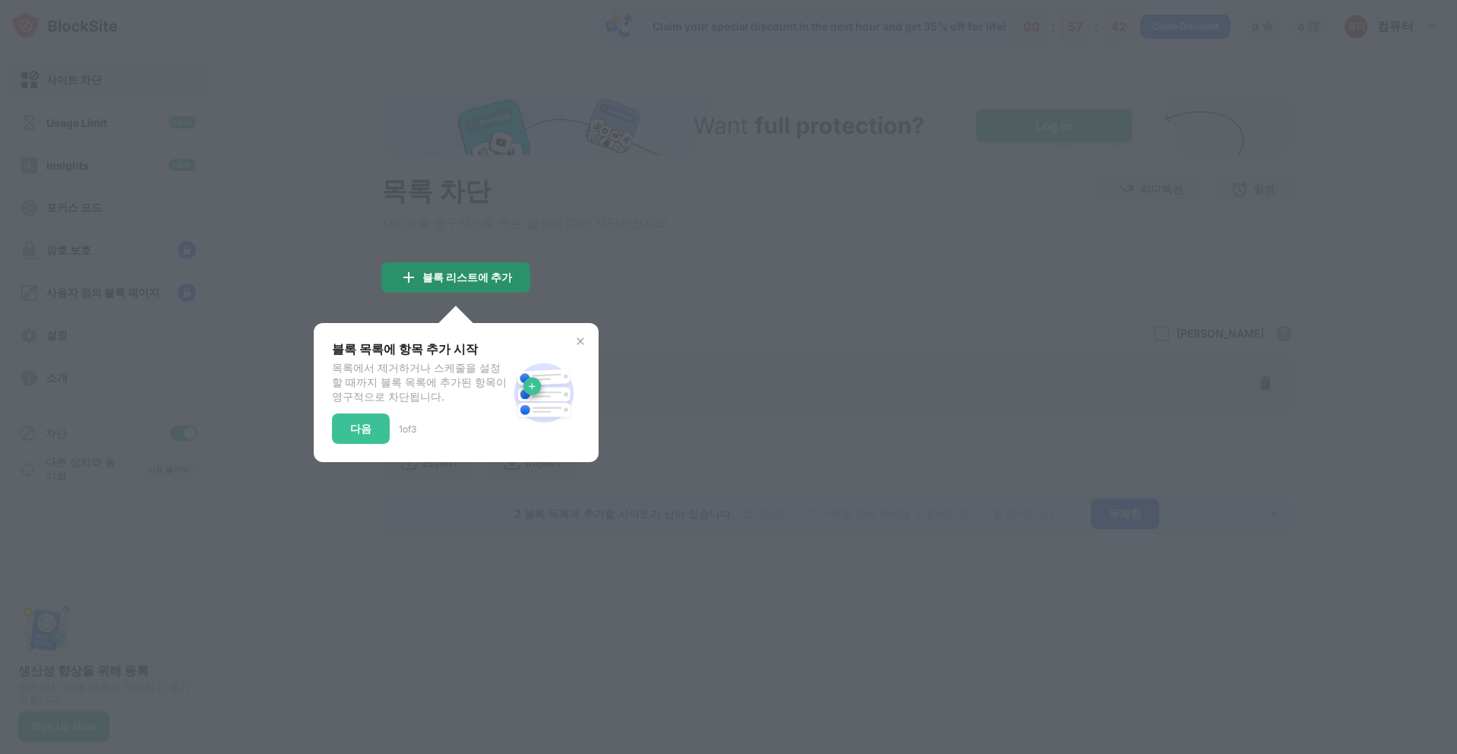
click at [488, 283] on div "블록 리스트에 추가" at bounding box center [467, 277] width 90 height 12
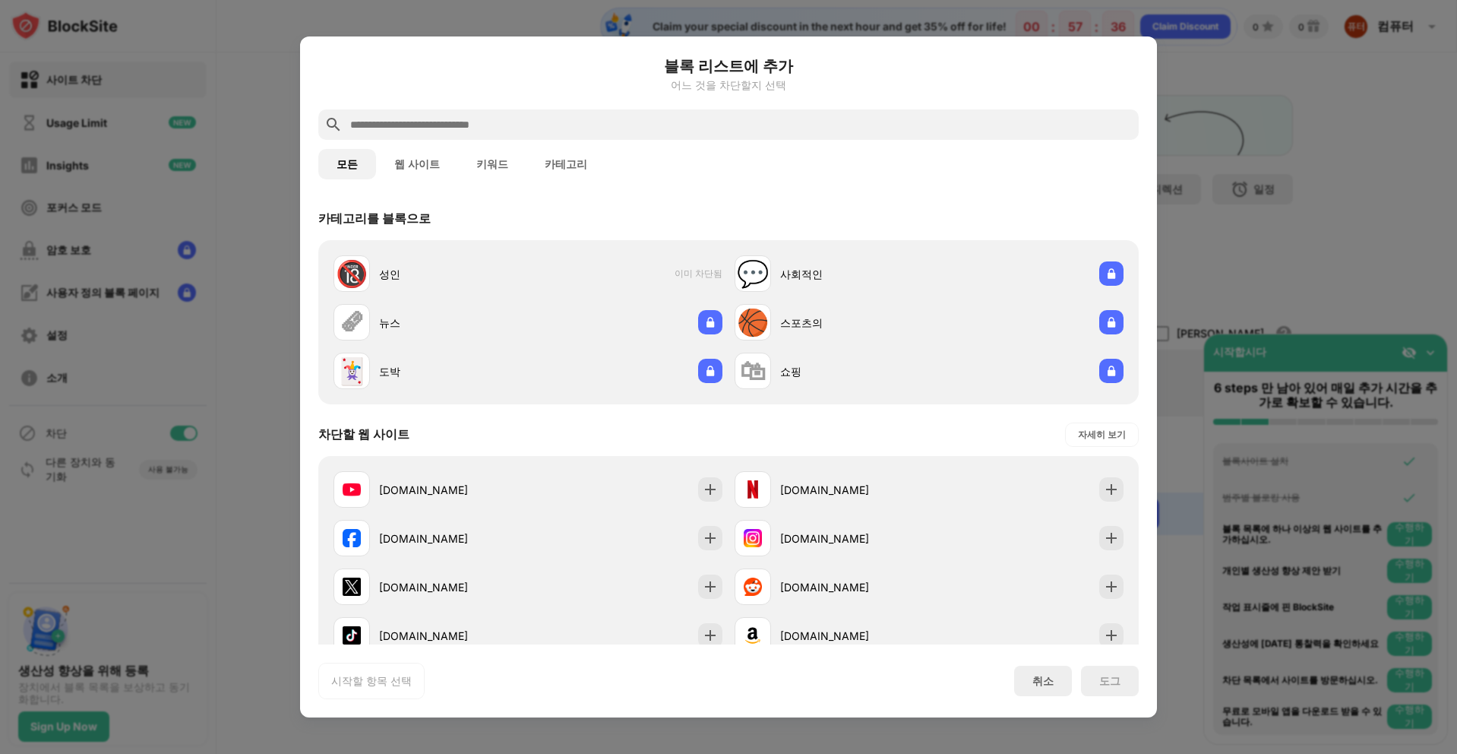
click at [435, 128] on input "text" at bounding box center [741, 124] width 784 height 18
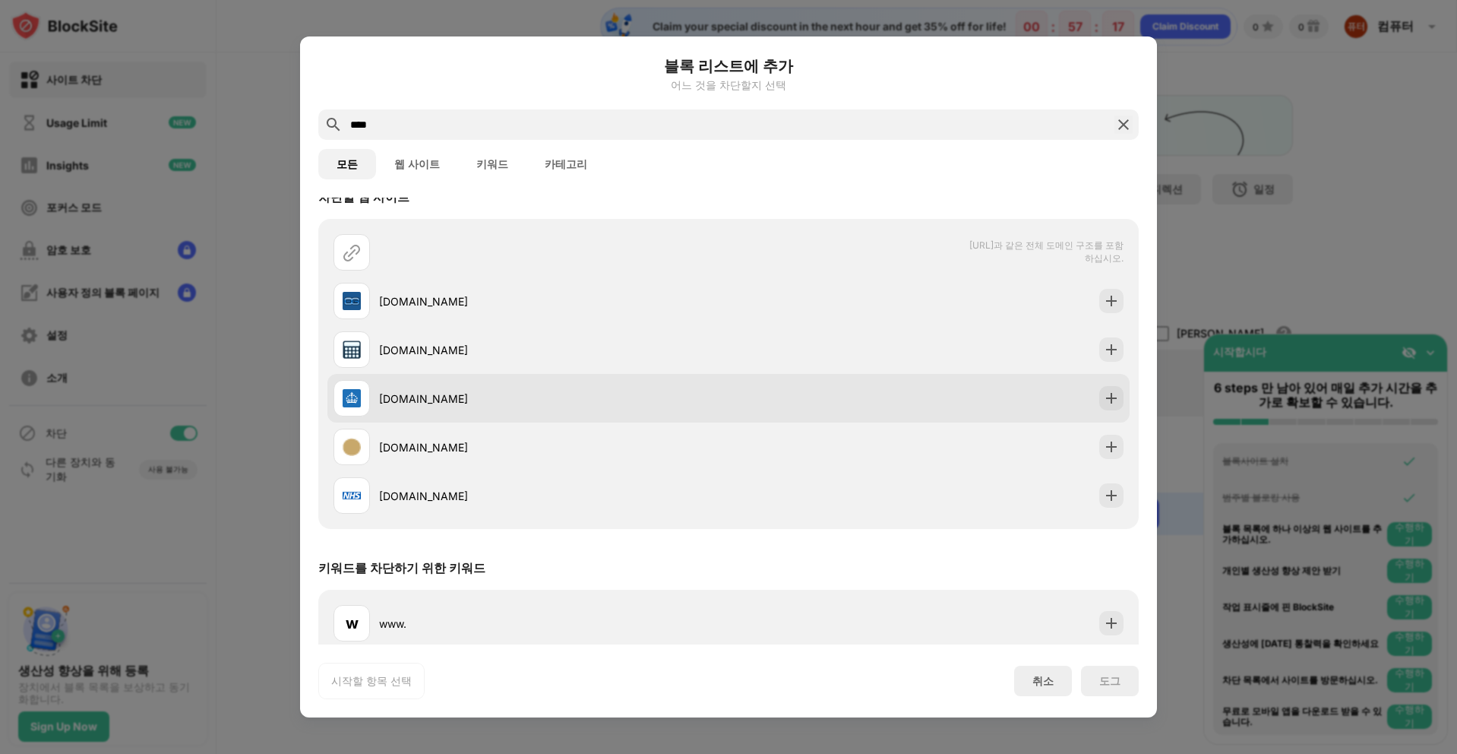
scroll to position [33, 0]
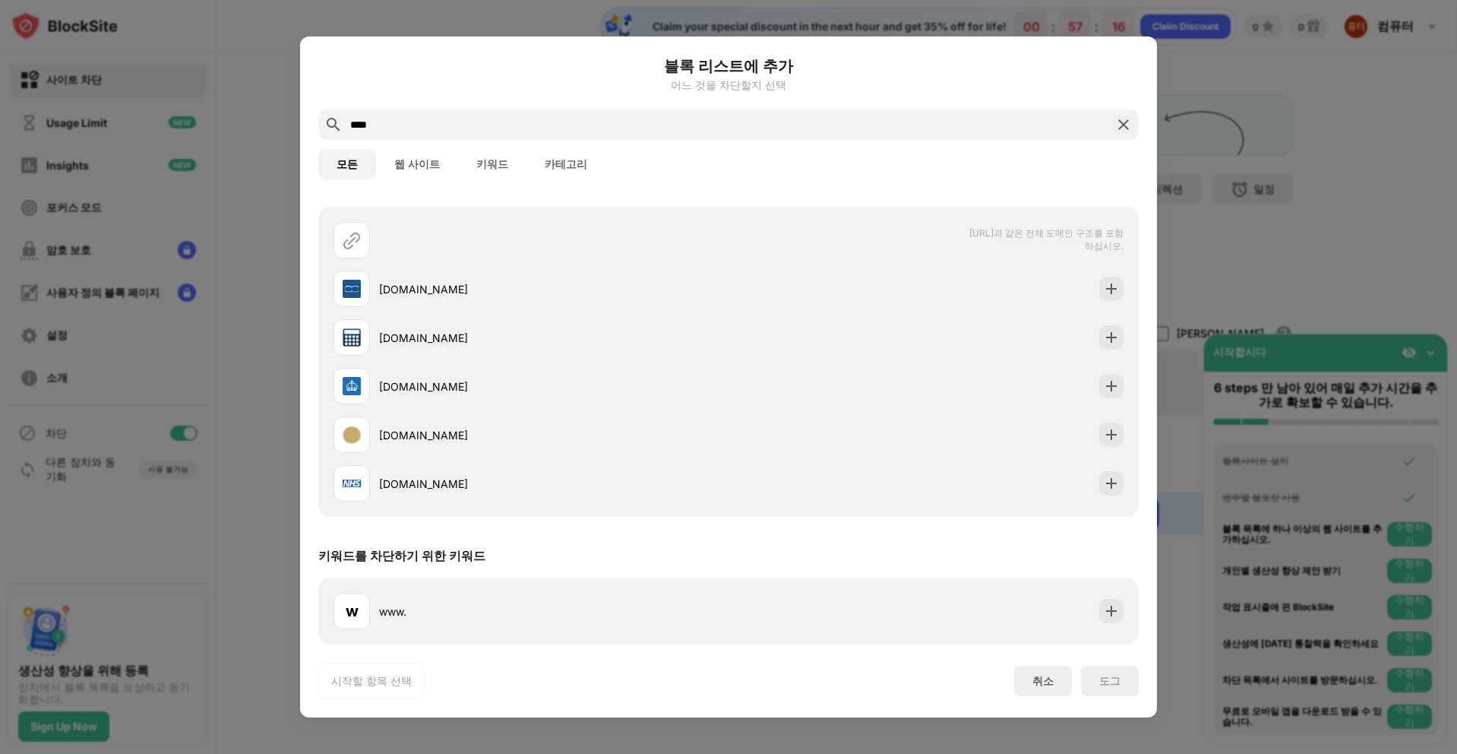
click at [772, 131] on input "****" at bounding box center [729, 124] width 760 height 18
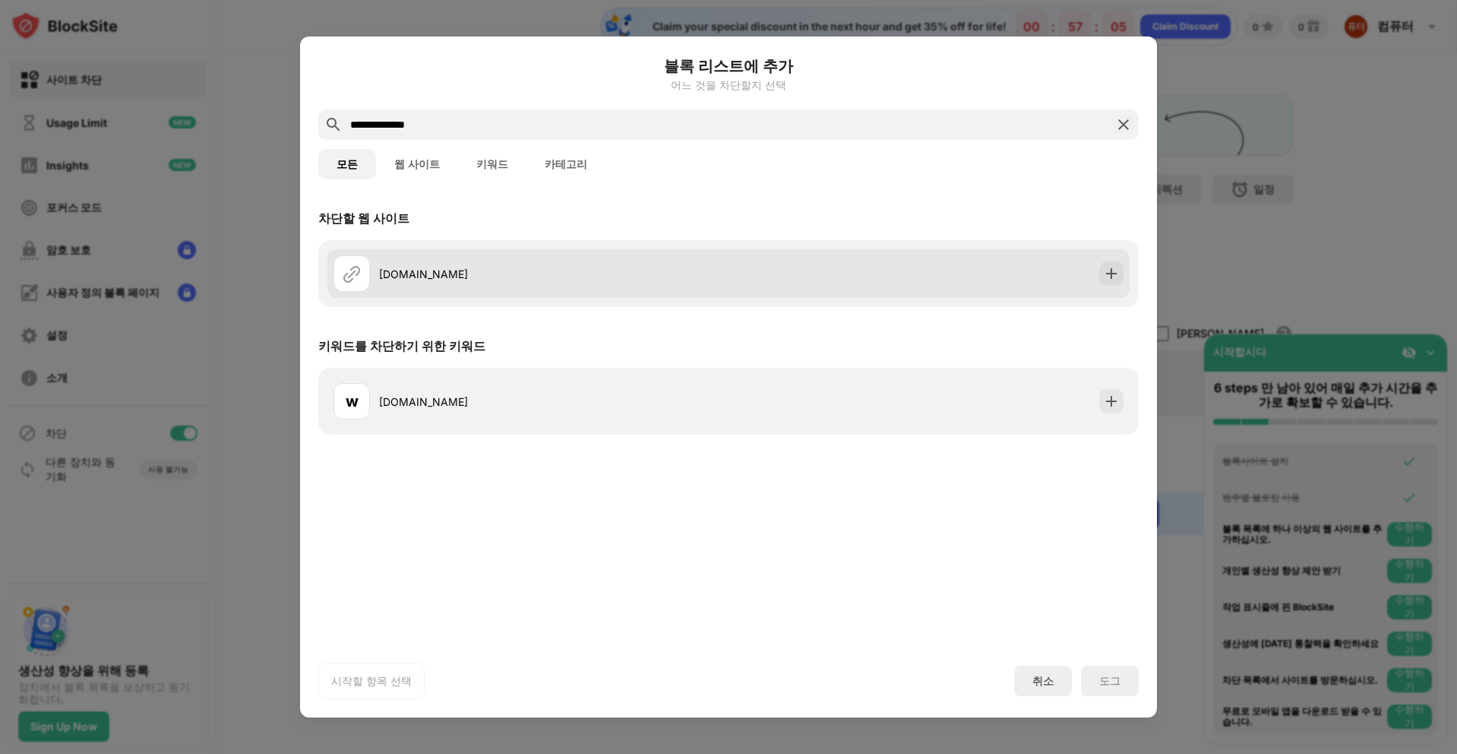
type input "**********"
click at [366, 270] on div at bounding box center [351, 273] width 36 height 36
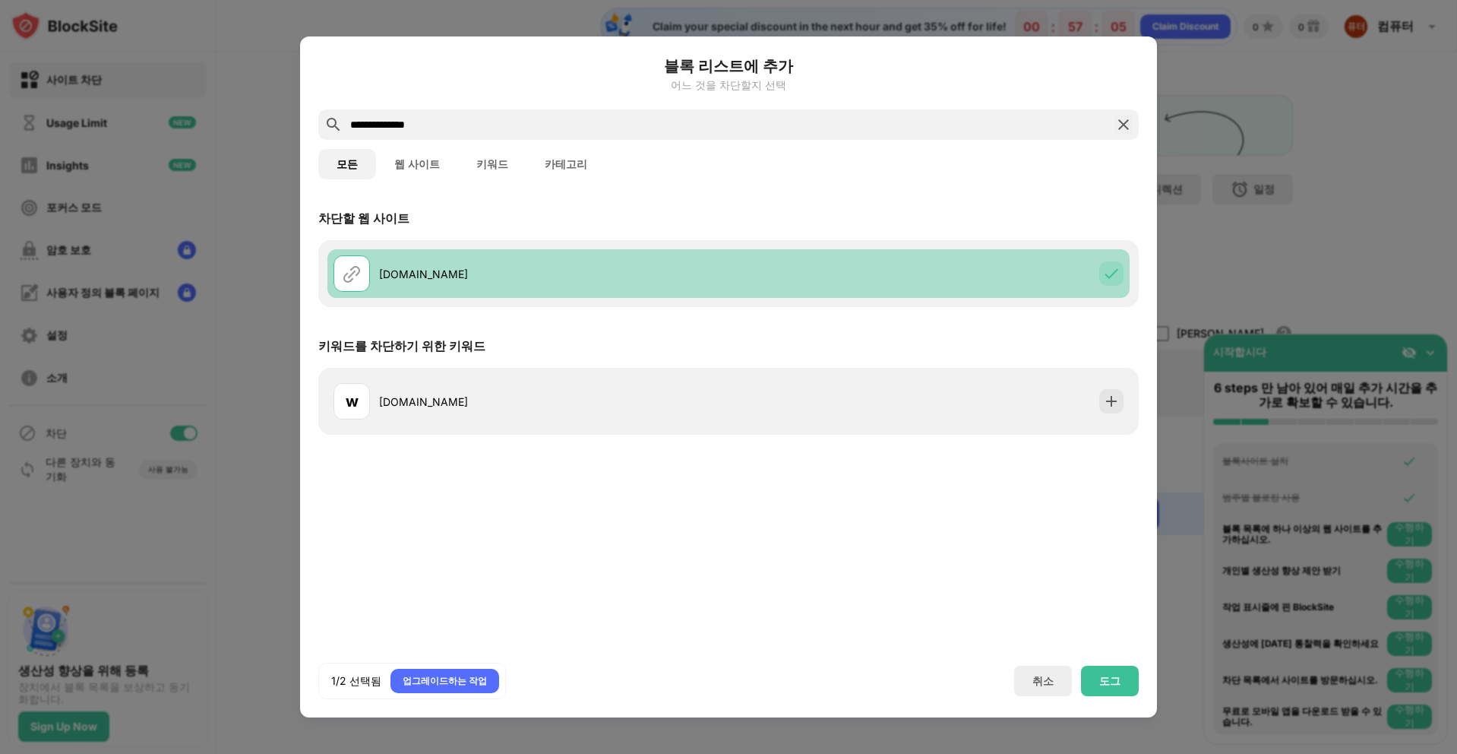
click at [356, 268] on img at bounding box center [352, 273] width 18 height 18
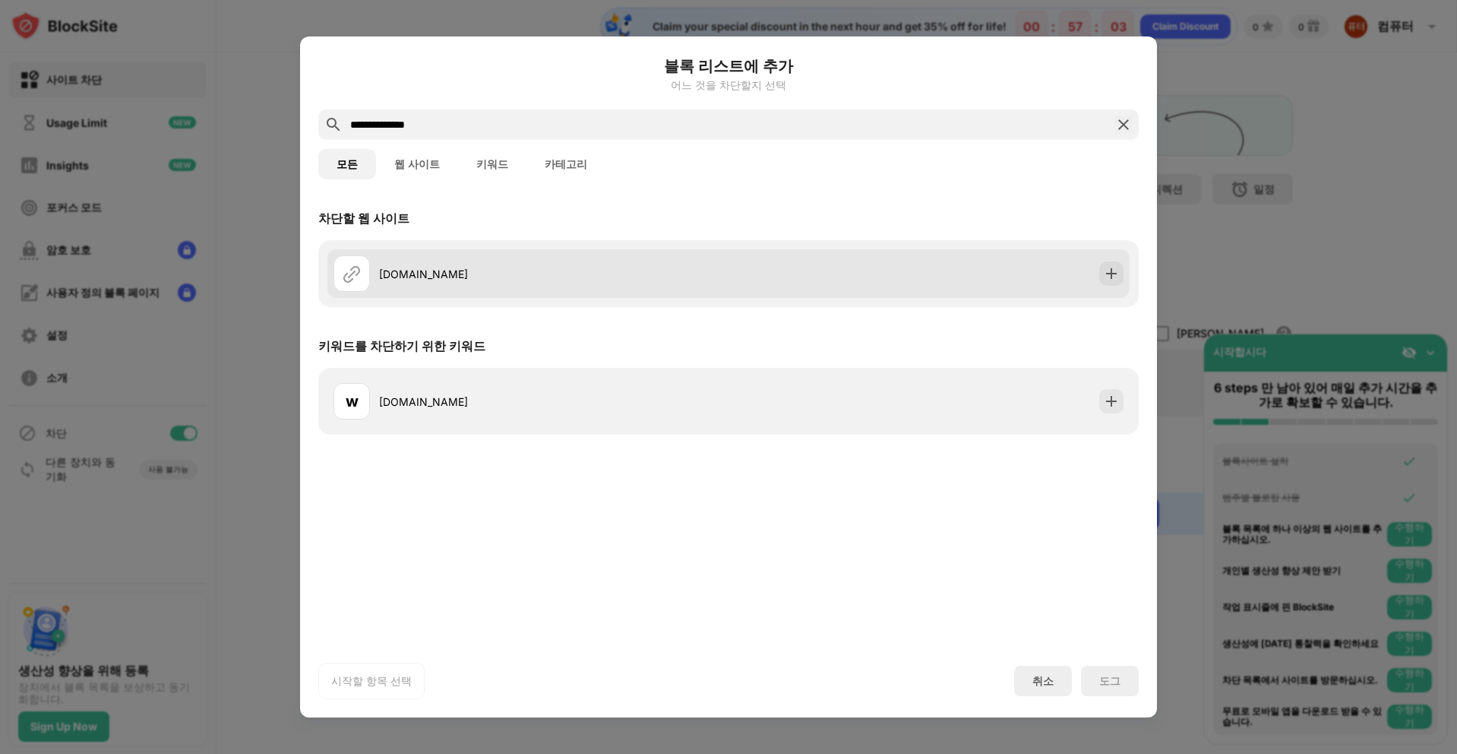
click at [366, 278] on div at bounding box center [351, 273] width 36 height 36
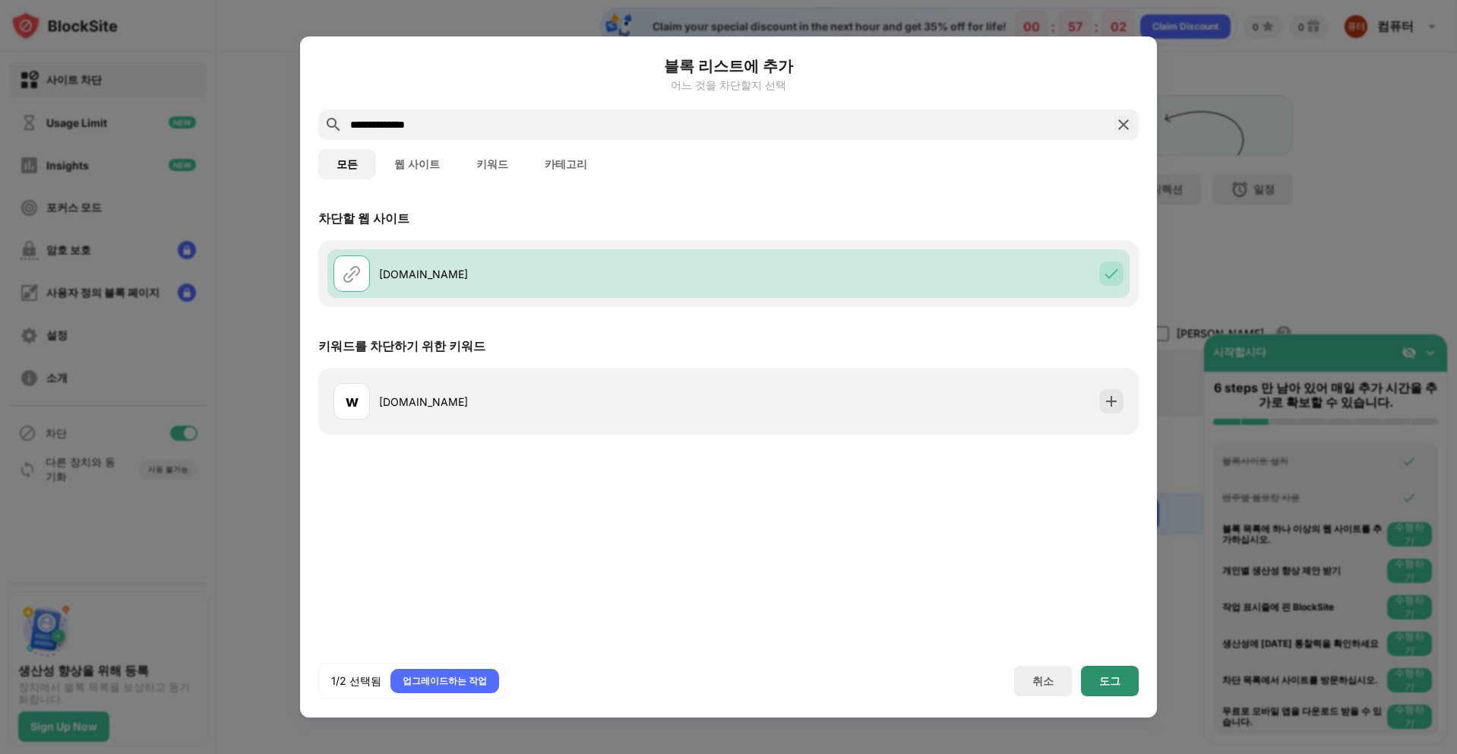
click at [1126, 681] on div "도그" at bounding box center [1110, 680] width 58 height 30
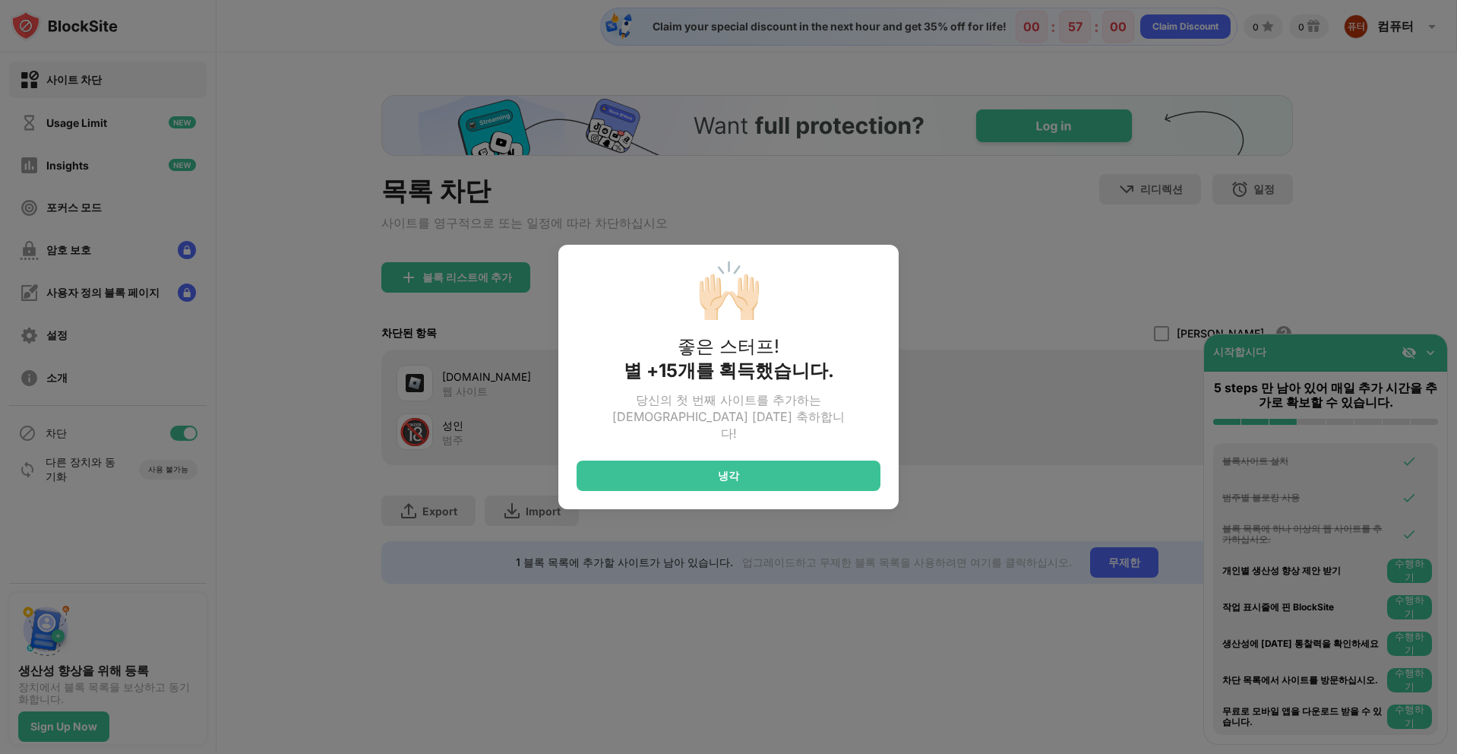
click at [491, 276] on div "🙌🏻 좋은 스터프! 별 +15개를 획득했습니다. 당신의 첫 번째 사이트를 추가하는 것에 대한 축하합니다! 냉각" at bounding box center [728, 377] width 1457 height 754
click at [755, 470] on div "냉각" at bounding box center [729, 475] width 304 height 30
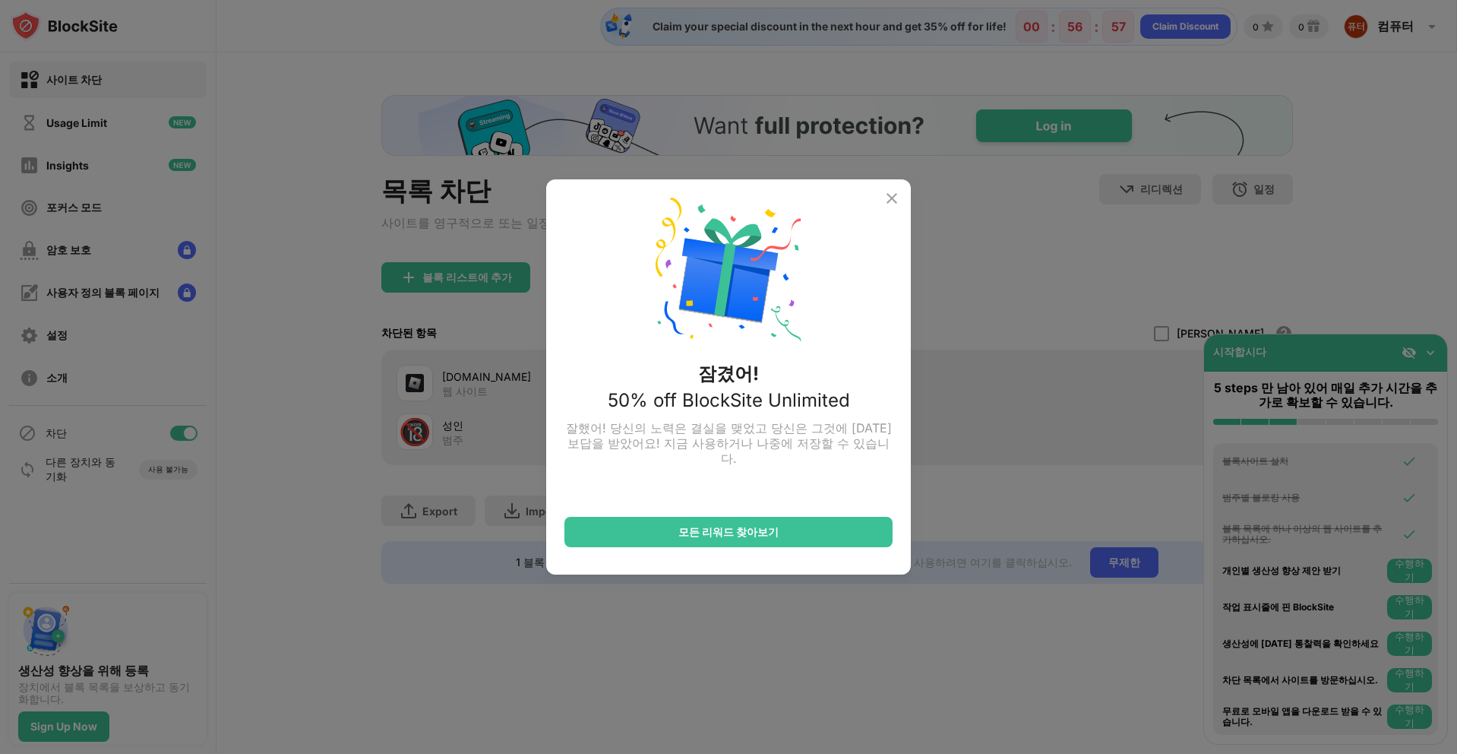
click at [896, 205] on img at bounding box center [892, 198] width 18 height 18
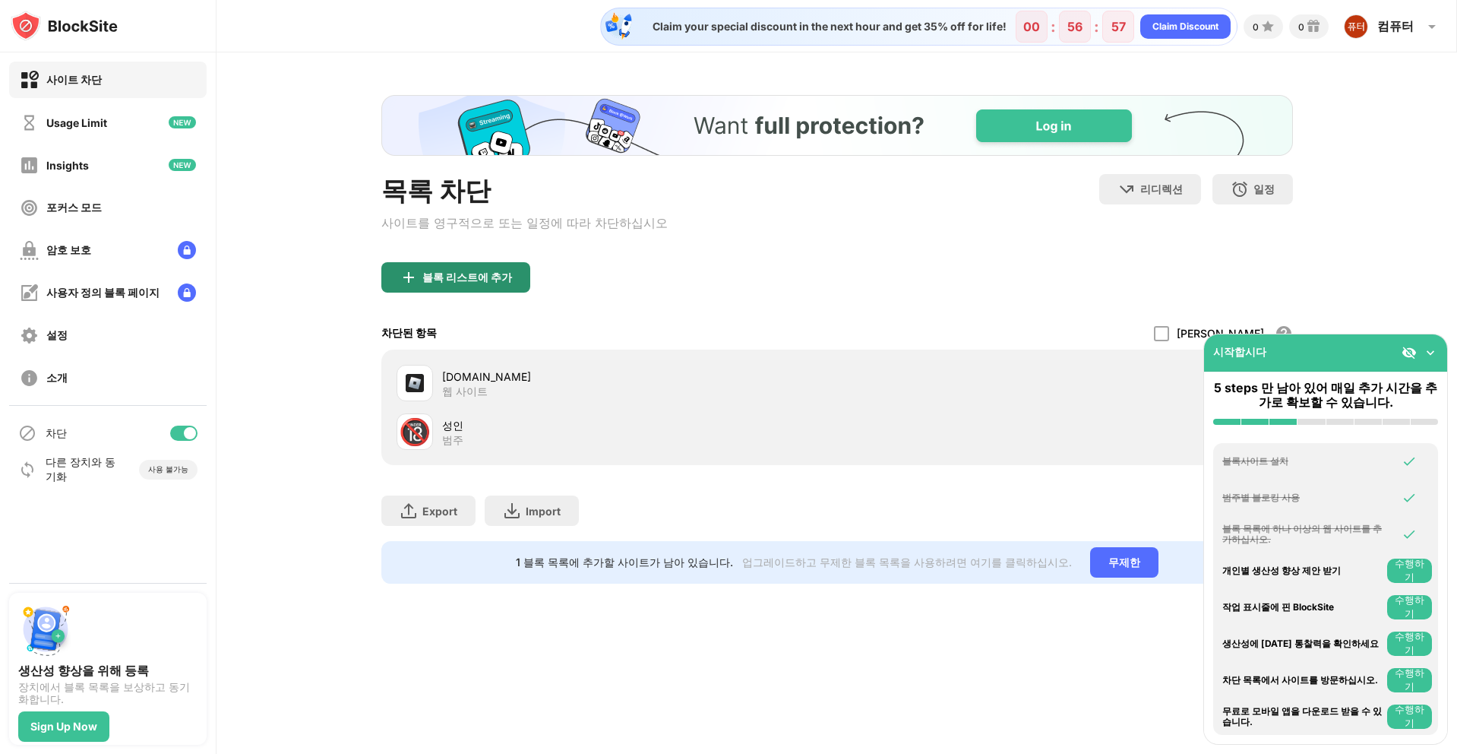
click at [434, 289] on div "블록 리스트에 추가" at bounding box center [455, 277] width 149 height 30
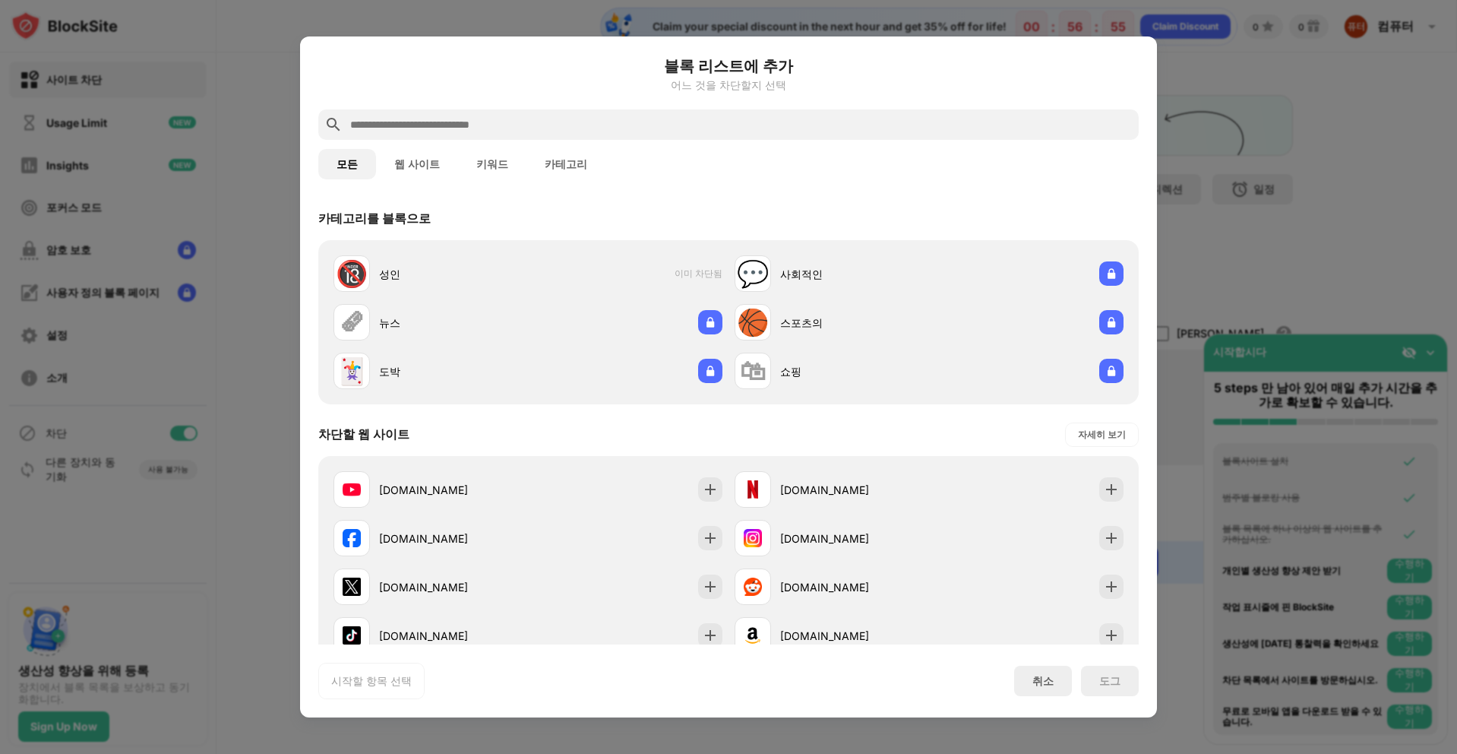
click at [525, 133] on input "text" at bounding box center [741, 124] width 784 height 18
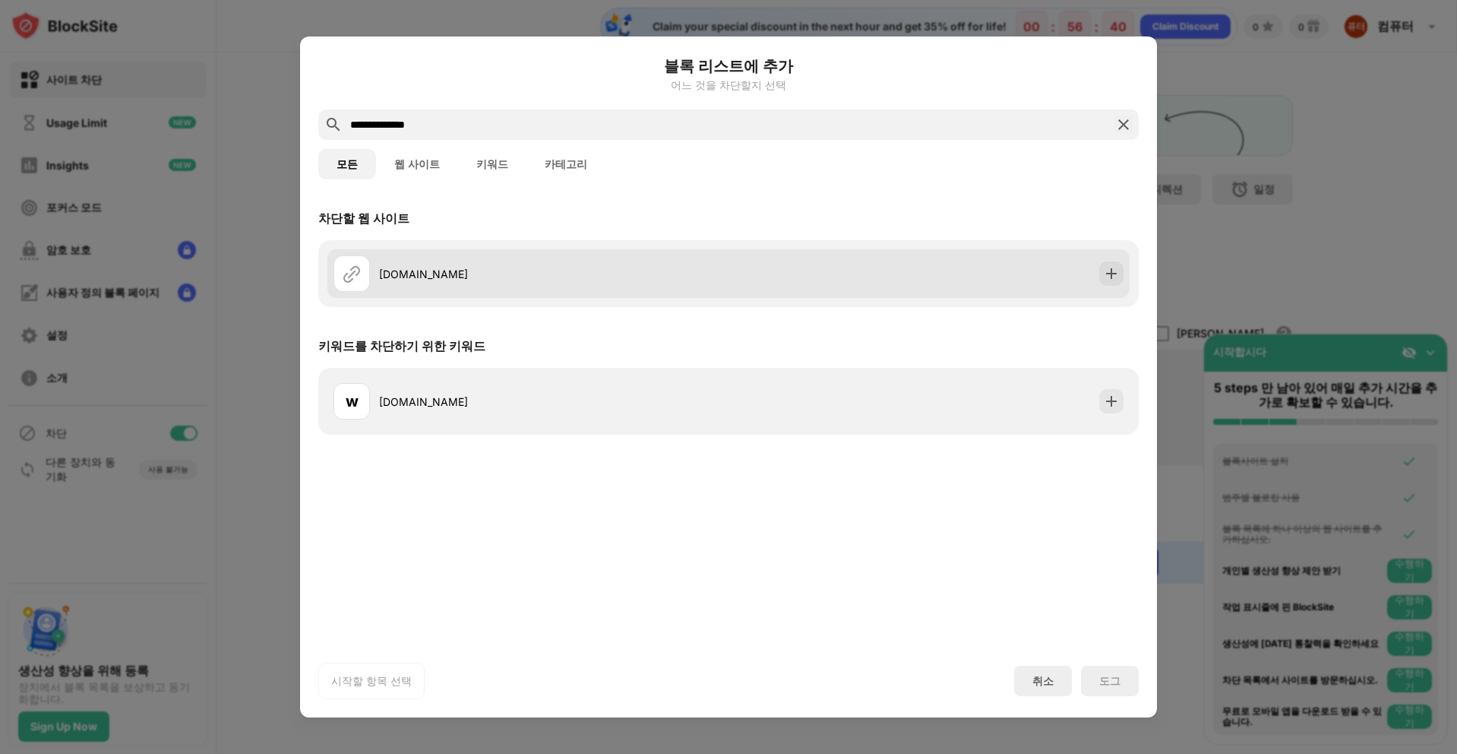
type input "**********"
click at [355, 278] on img at bounding box center [352, 273] width 18 height 18
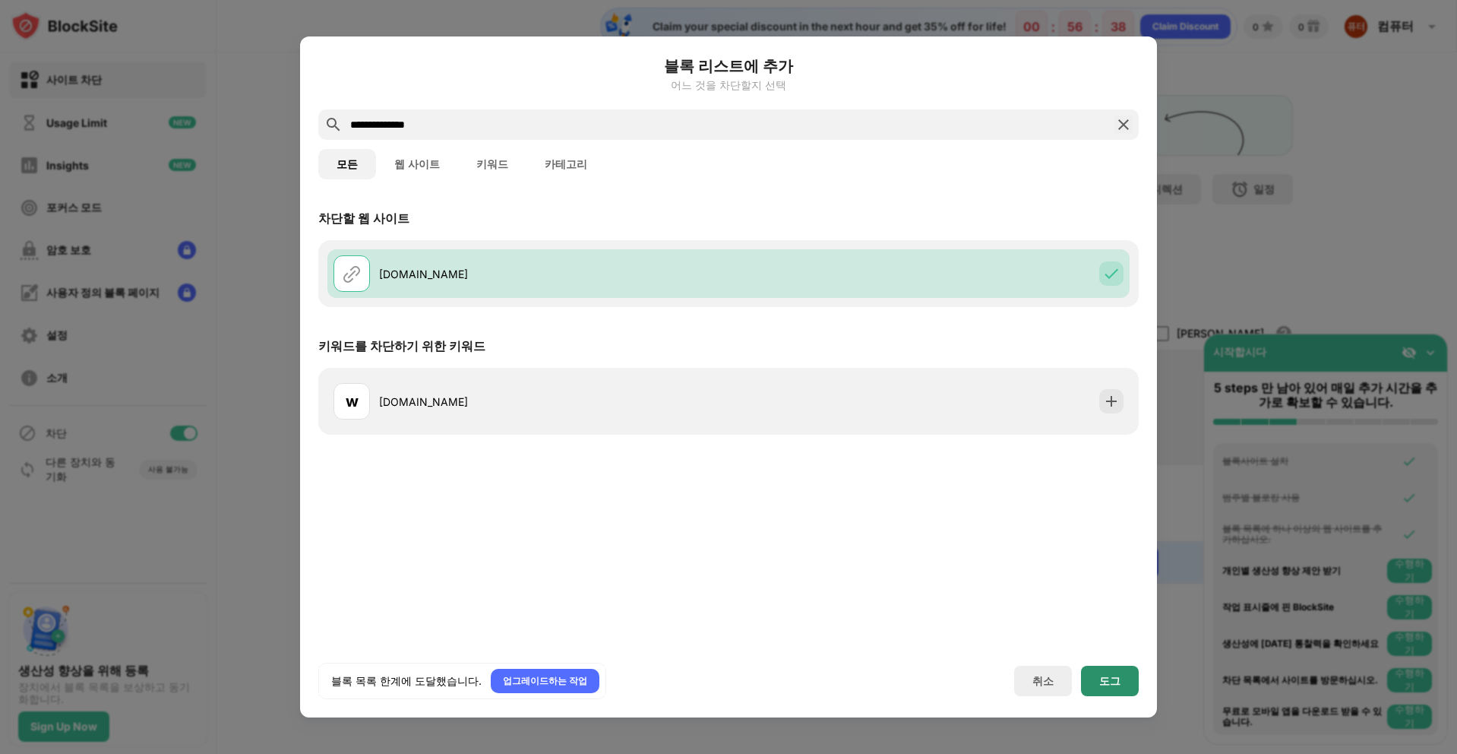
click at [1101, 687] on div "도그" at bounding box center [1110, 680] width 58 height 30
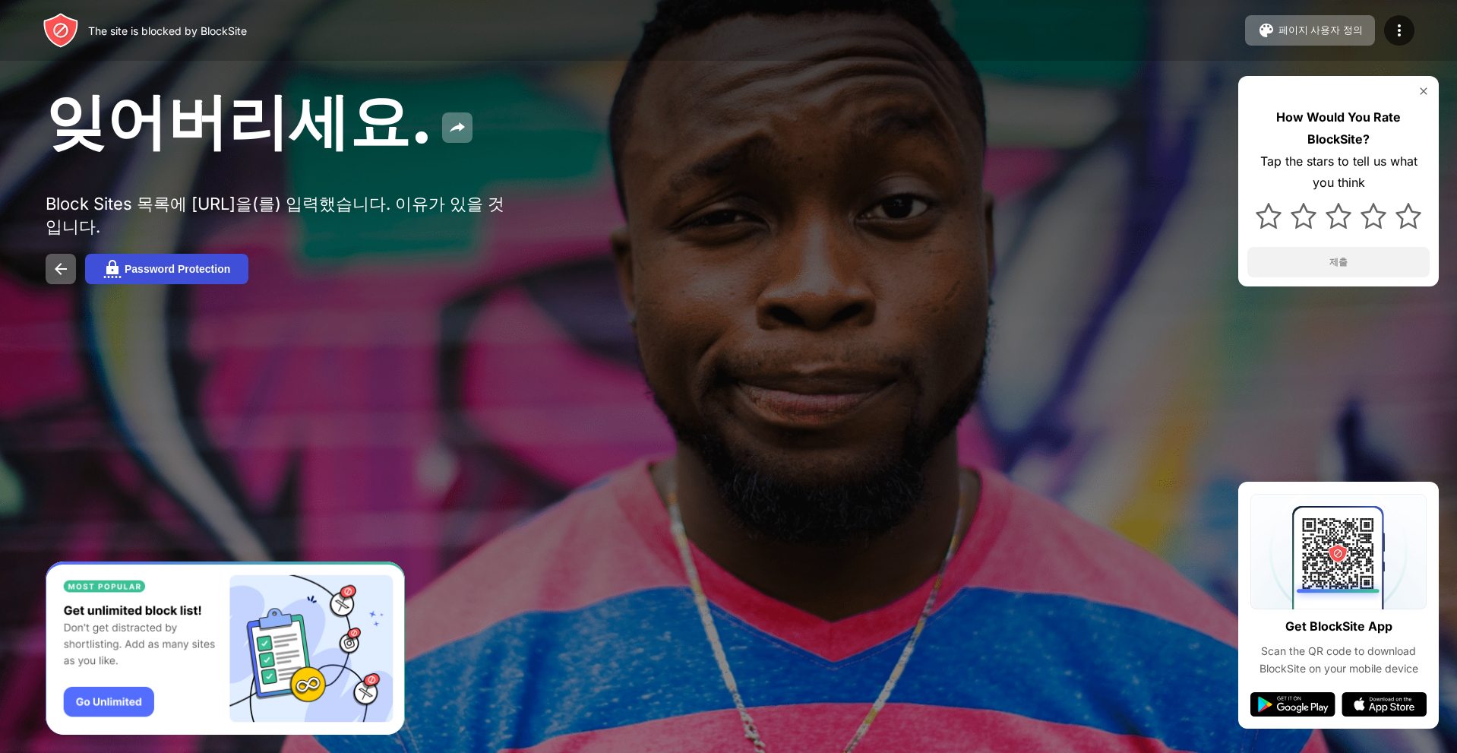
click at [130, 284] on button "Password Protection" at bounding box center [166, 269] width 163 height 30
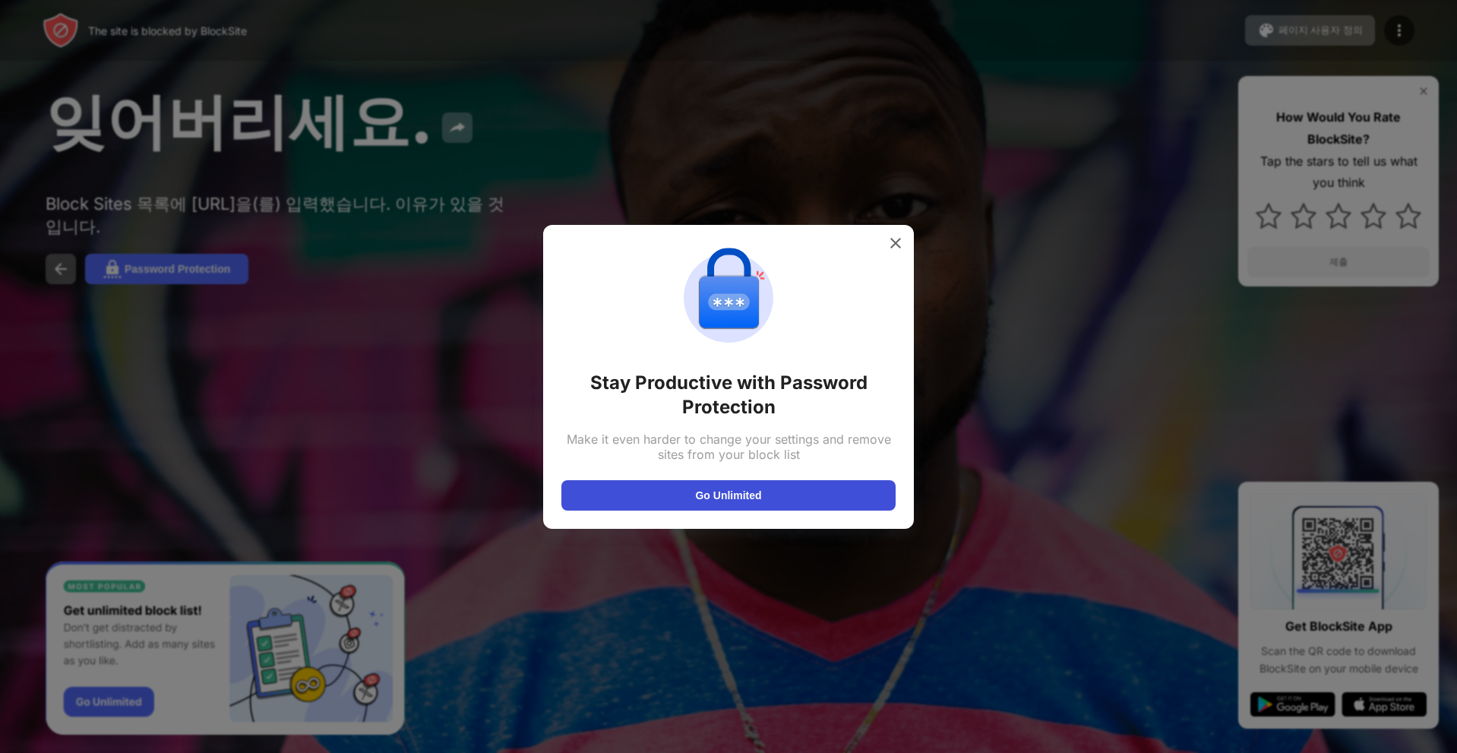
click at [813, 483] on div "Stay Productive with Password Protection Make it even harder to change your set…" at bounding box center [728, 376] width 334 height 267
click at [811, 486] on button "Go Unlimited" at bounding box center [728, 495] width 334 height 30
click at [886, 235] on div at bounding box center [895, 243] width 24 height 24
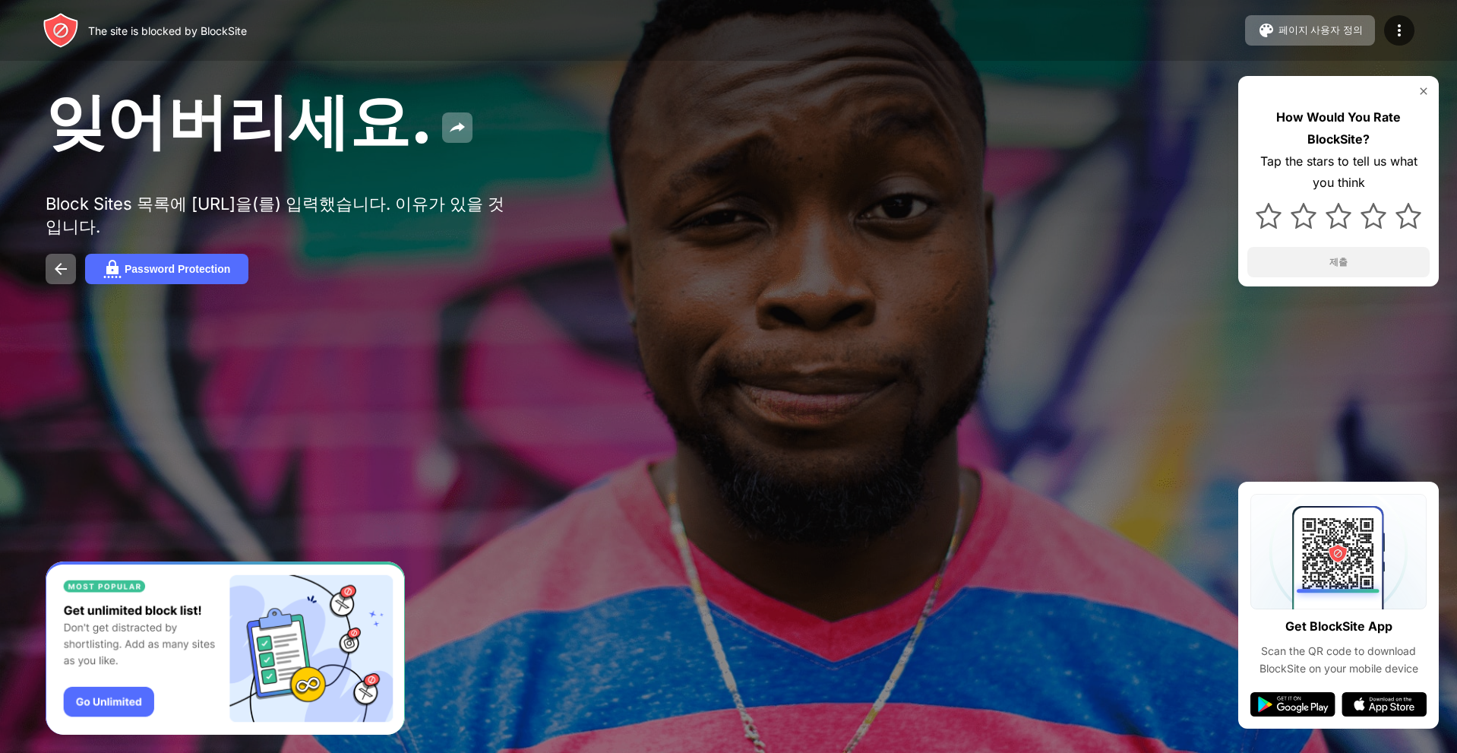
click at [235, 209] on div "Block Sites 목록에 roblox.com을(를) 입력했습니다. 이유가 있을 것입니다." at bounding box center [280, 216] width 469 height 46
drag, startPoint x: 322, startPoint y: 209, endPoint x: 383, endPoint y: 217, distance: 61.3
click at [386, 217] on div "Block Sites 목록에 roblox.com을(를) 입력했습니다. 이유가 있을 것입니다." at bounding box center [280, 216] width 469 height 46
click at [448, 137] on img at bounding box center [457, 127] width 18 height 18
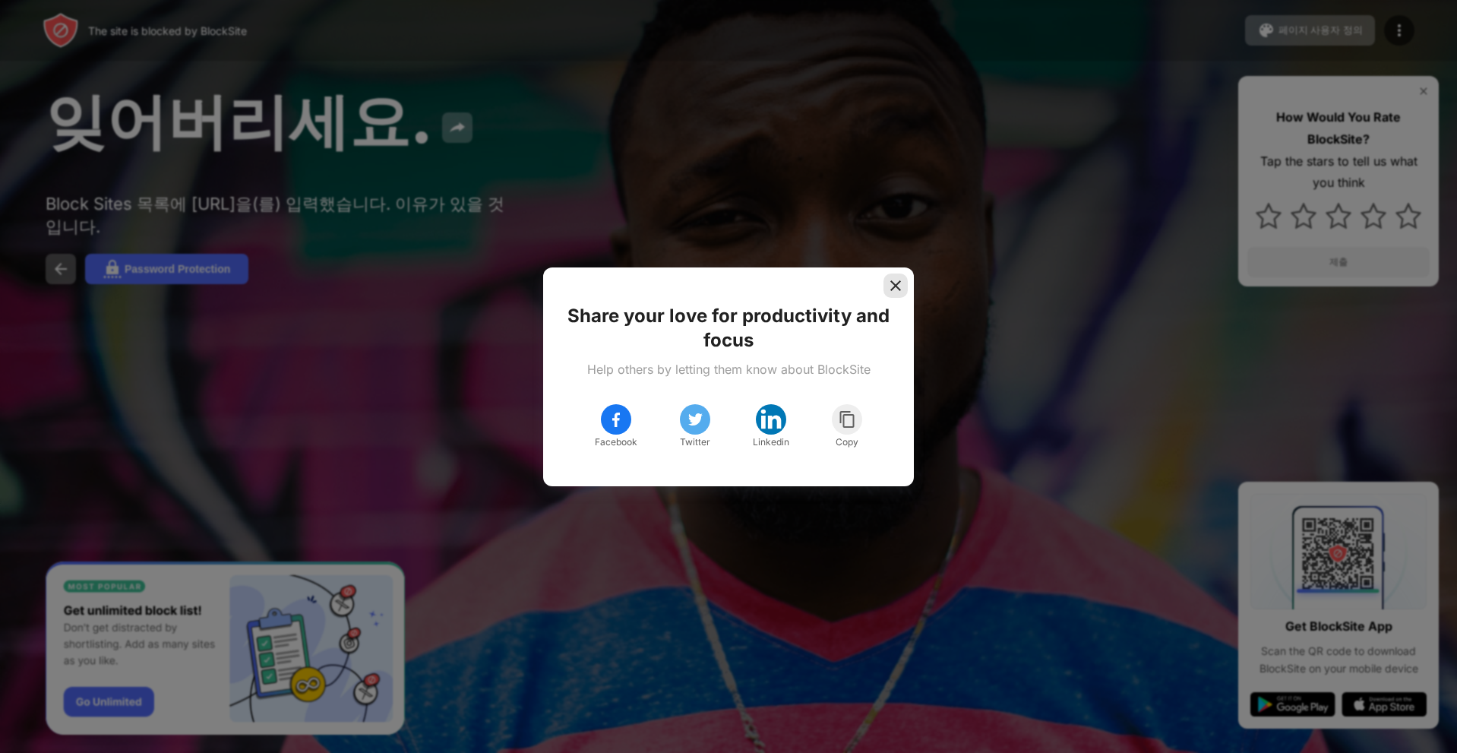
click at [897, 284] on img at bounding box center [895, 285] width 15 height 15
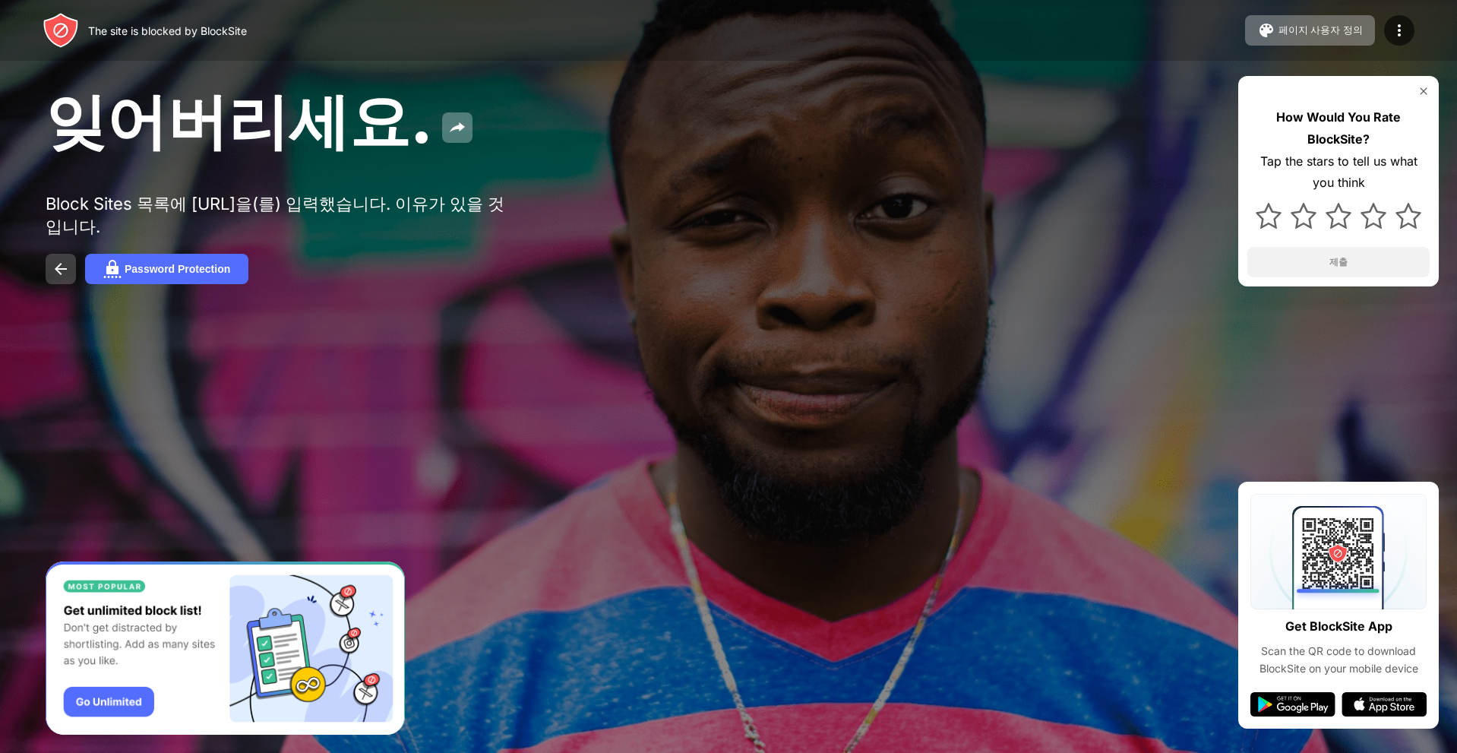
click at [61, 263] on button at bounding box center [61, 269] width 30 height 30
